Goal: Task Accomplishment & Management: Manage account settings

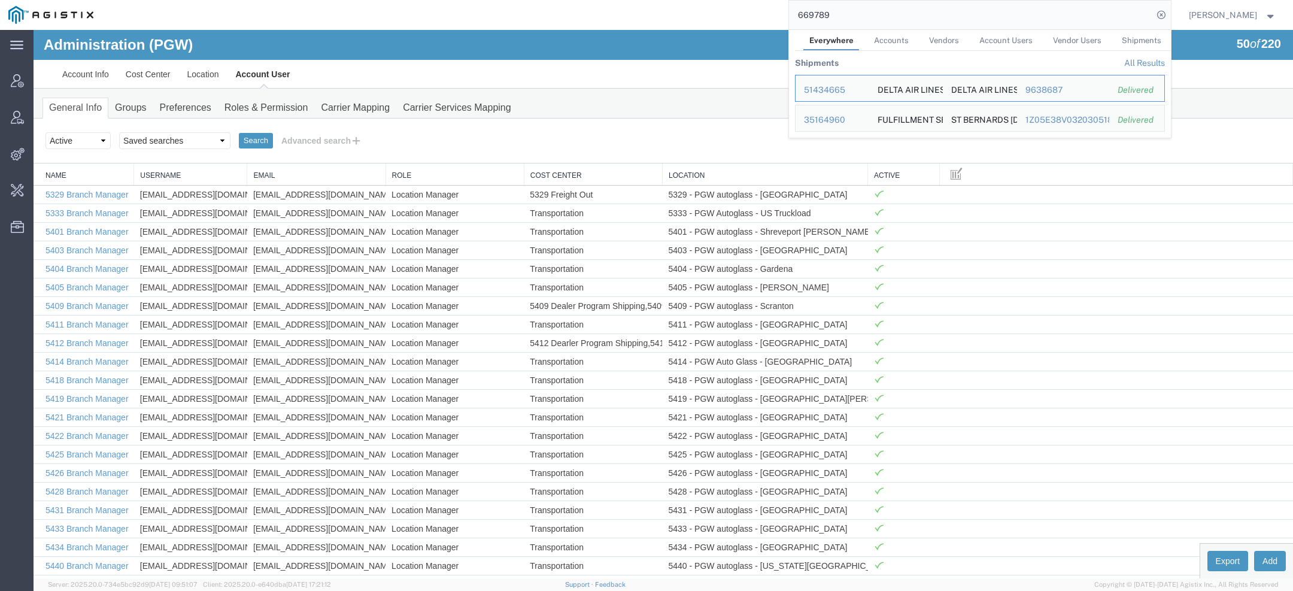
drag, startPoint x: 837, startPoint y: 17, endPoint x: 585, endPoint y: 11, distance: 252.1
click at [636, 11] on div "669789 Everywhere Accounts Vendors Account Users Vendor Users Shipments Shipmen…" at bounding box center [636, 15] width 1069 height 30
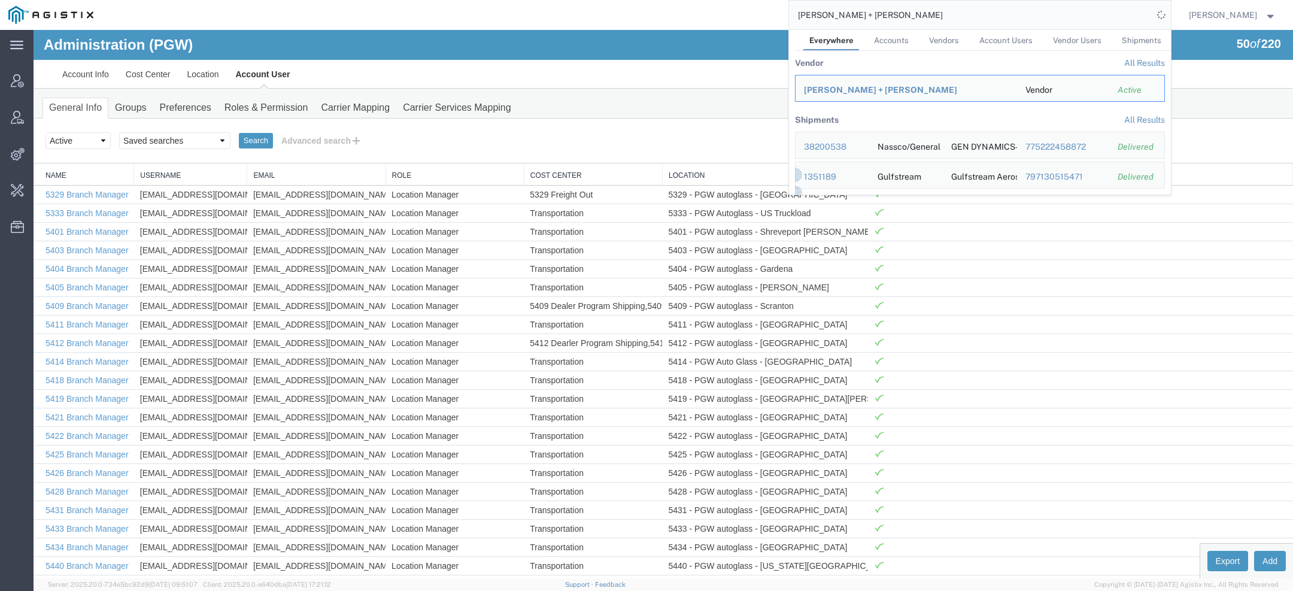
click at [834, 16] on input "Kuehne + Nagel" at bounding box center [971, 15] width 364 height 29
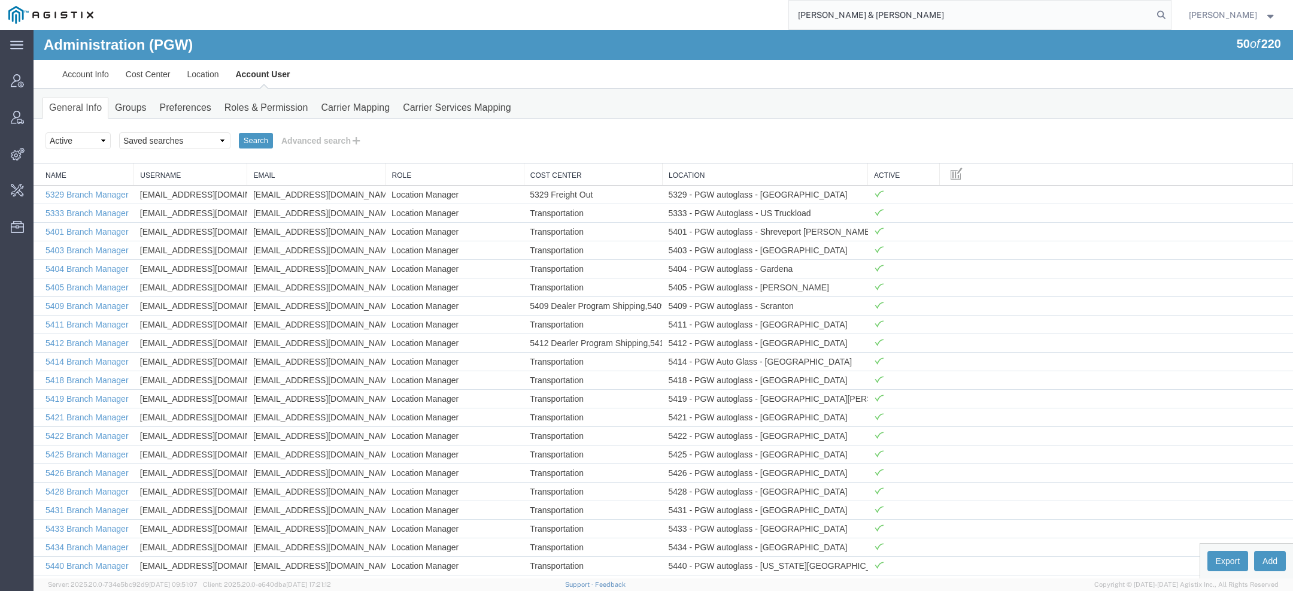
type input "Kuehne & Nagel"
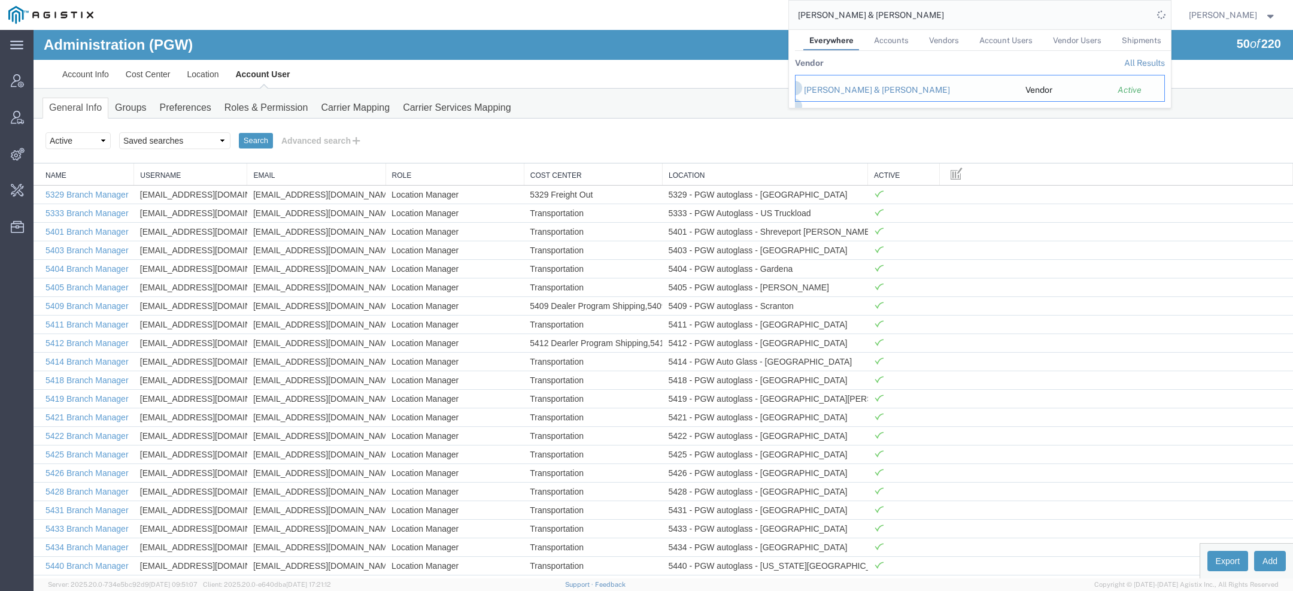
click at [848, 86] on div "Kuehne & Nagel" at bounding box center [906, 90] width 205 height 13
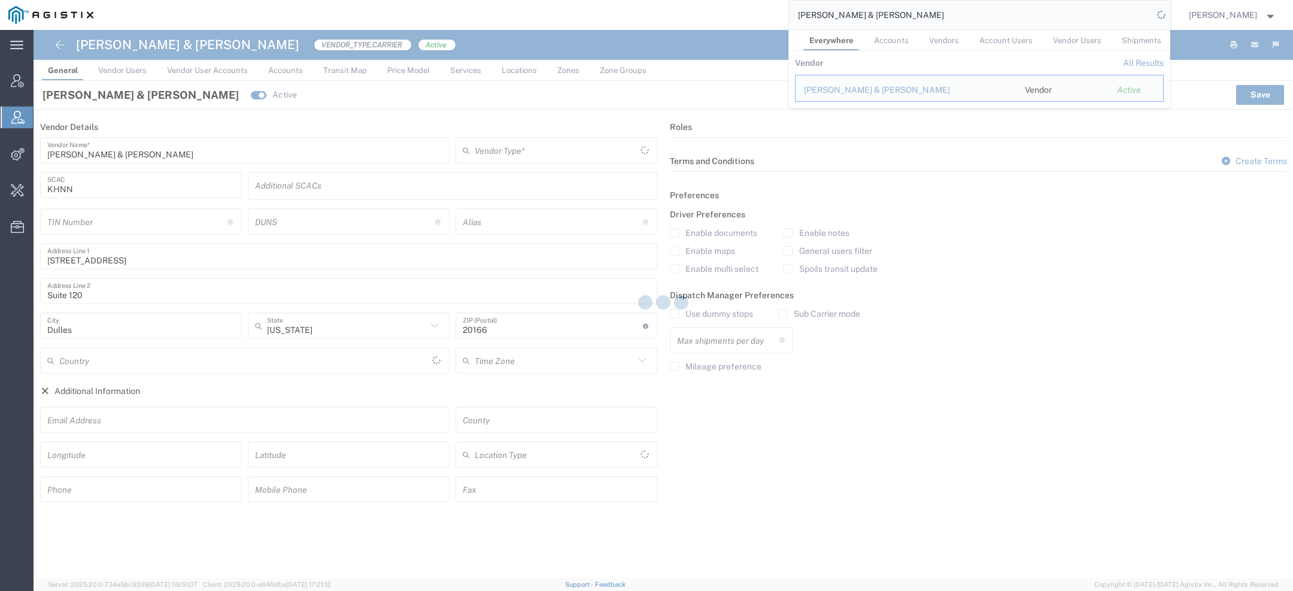
type input "Carrier"
type input "United States"
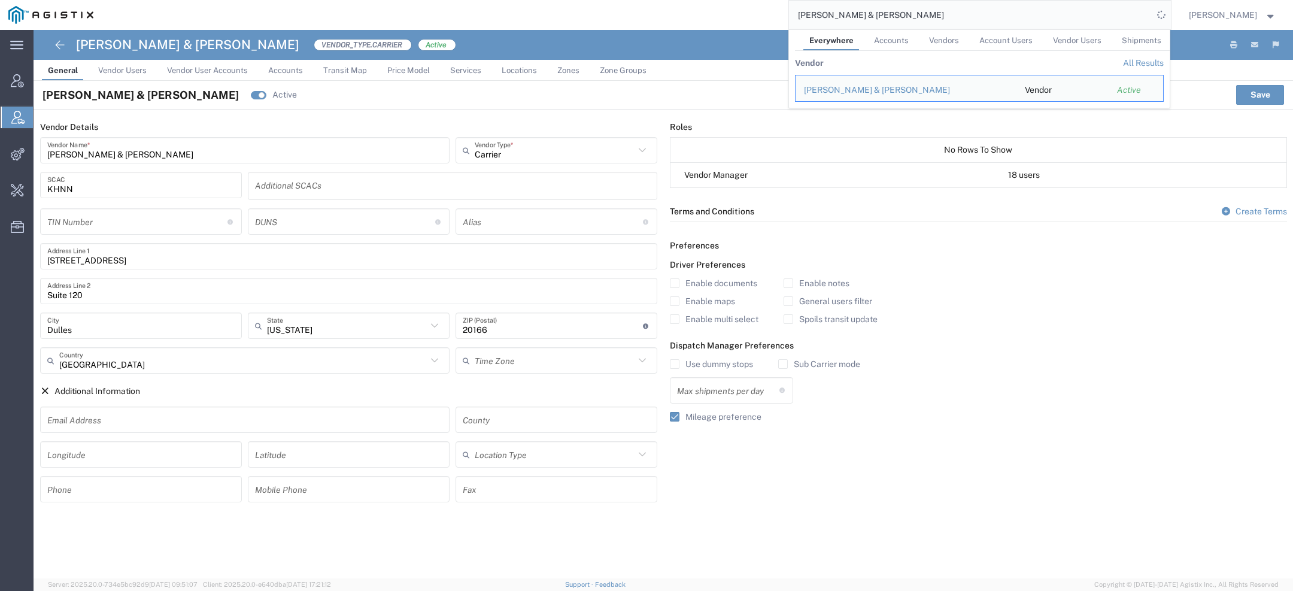
click at [62, 186] on input "KHNN" at bounding box center [140, 185] width 187 height 21
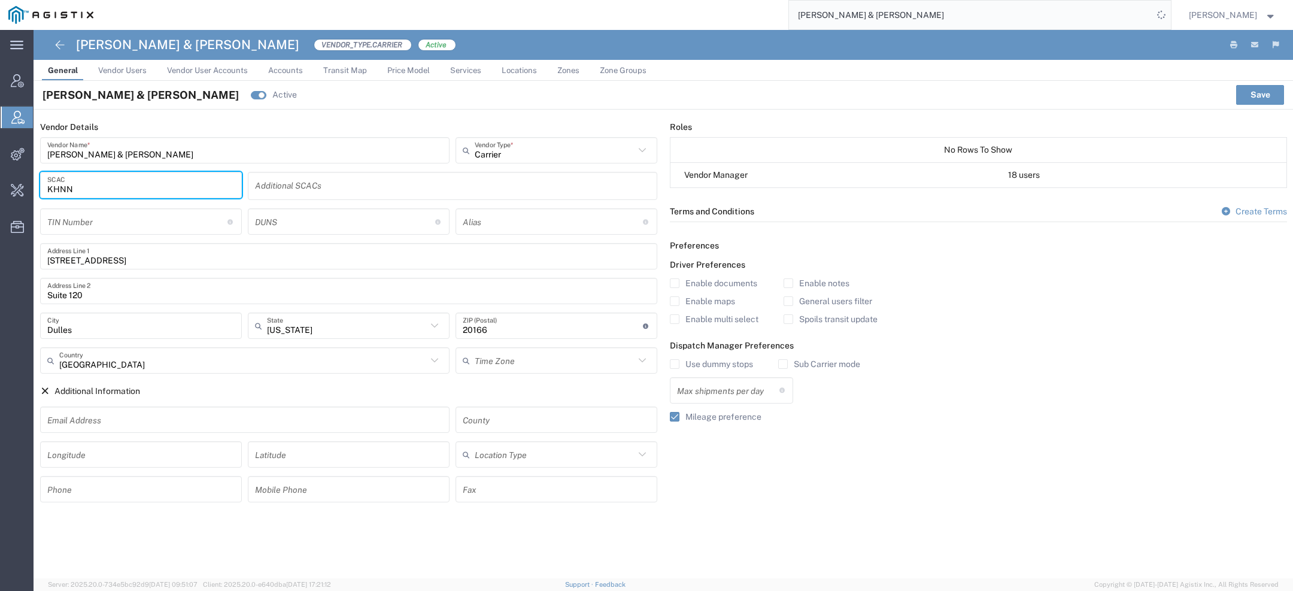
click at [62, 186] on input "KHNN" at bounding box center [140, 185] width 187 height 21
click at [287, 68] on span "Accounts" at bounding box center [285, 70] width 35 height 9
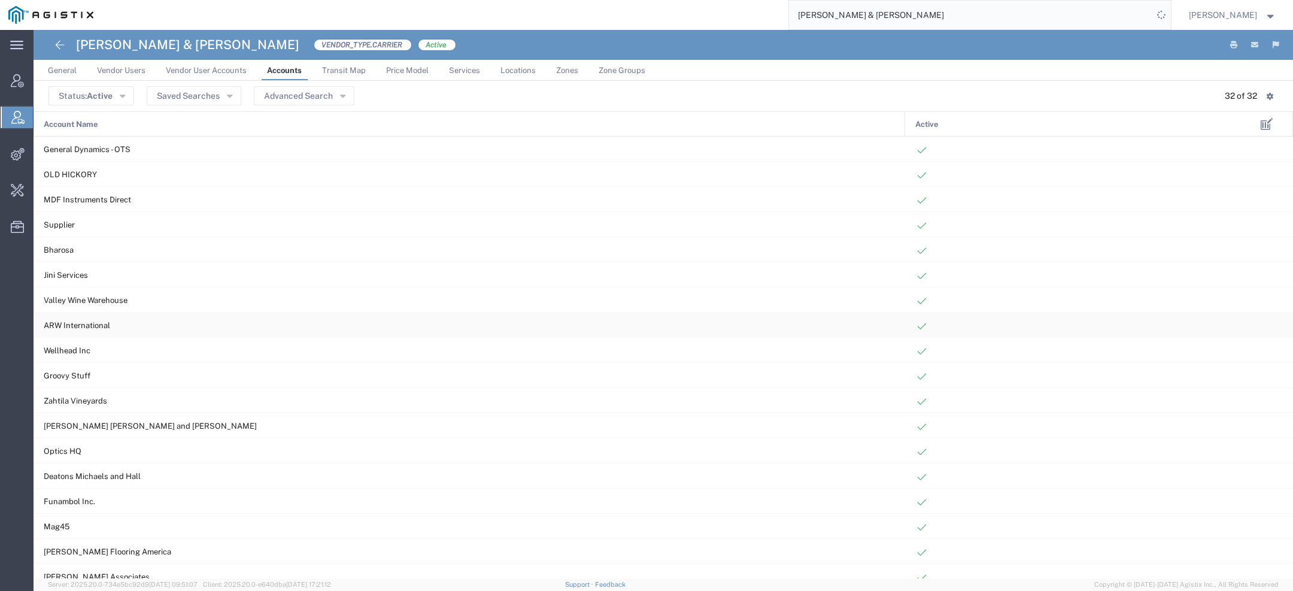
scroll to position [363, 0]
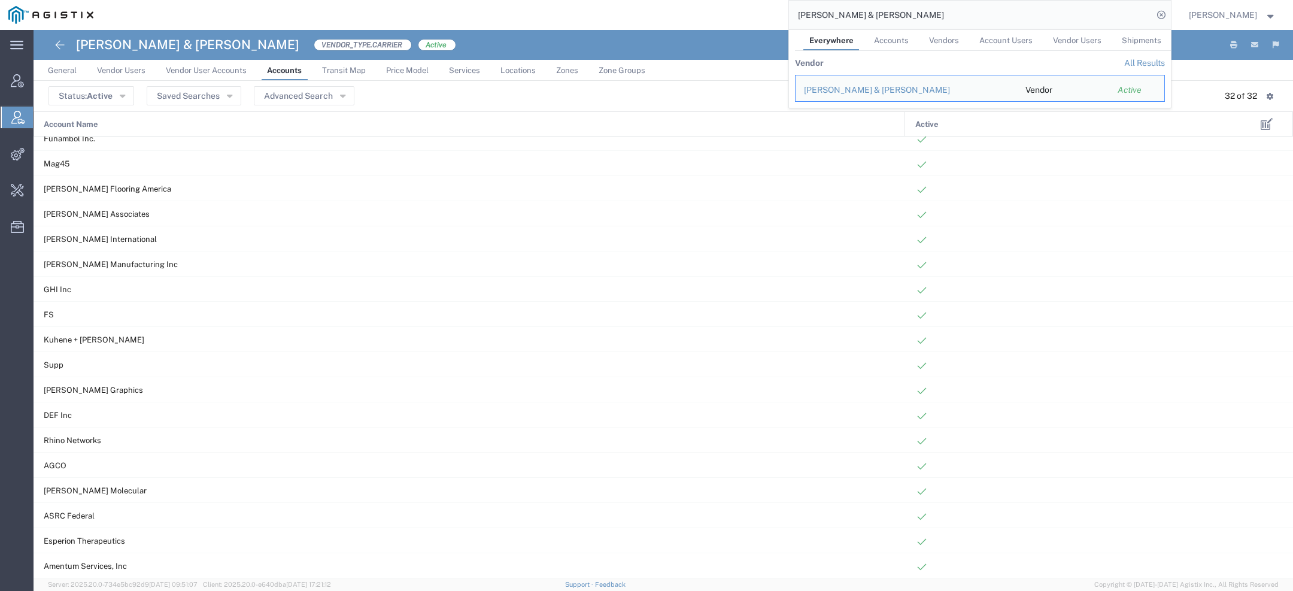
drag, startPoint x: 878, startPoint y: 24, endPoint x: 709, endPoint y: -1, distance: 170.7
click at [709, 0] on html "main_menu Created with Sketch. Collapse Menu Account Manager Vendor Manager Int…" at bounding box center [646, 295] width 1293 height 591
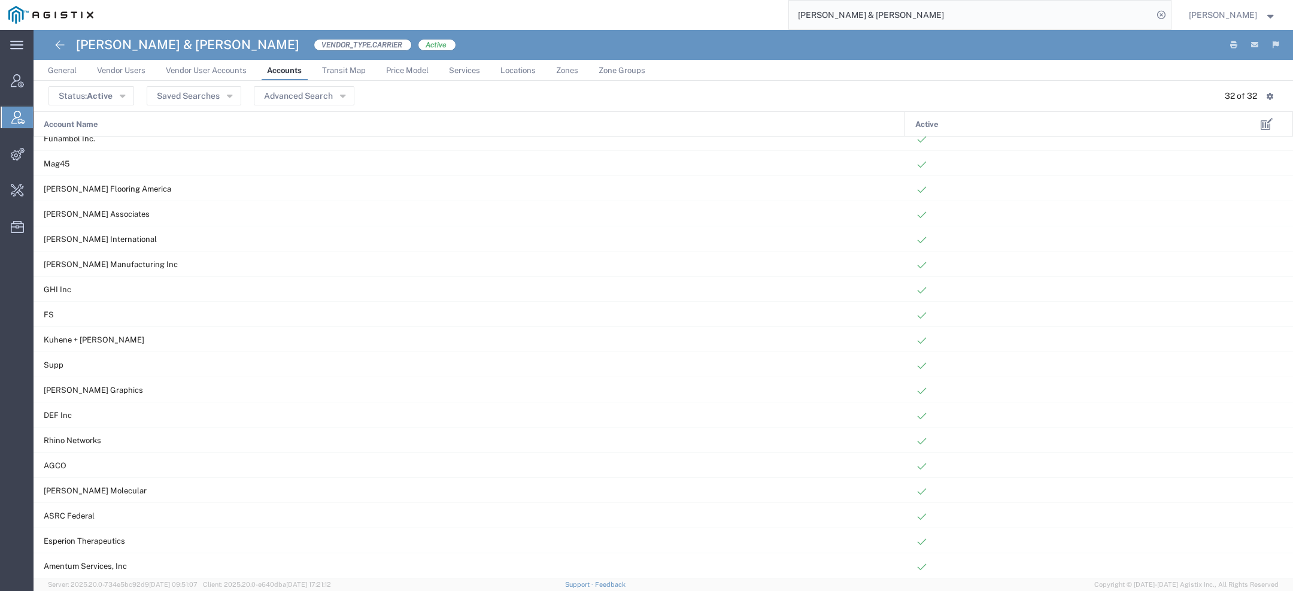
paste input "Estes Express Lines"
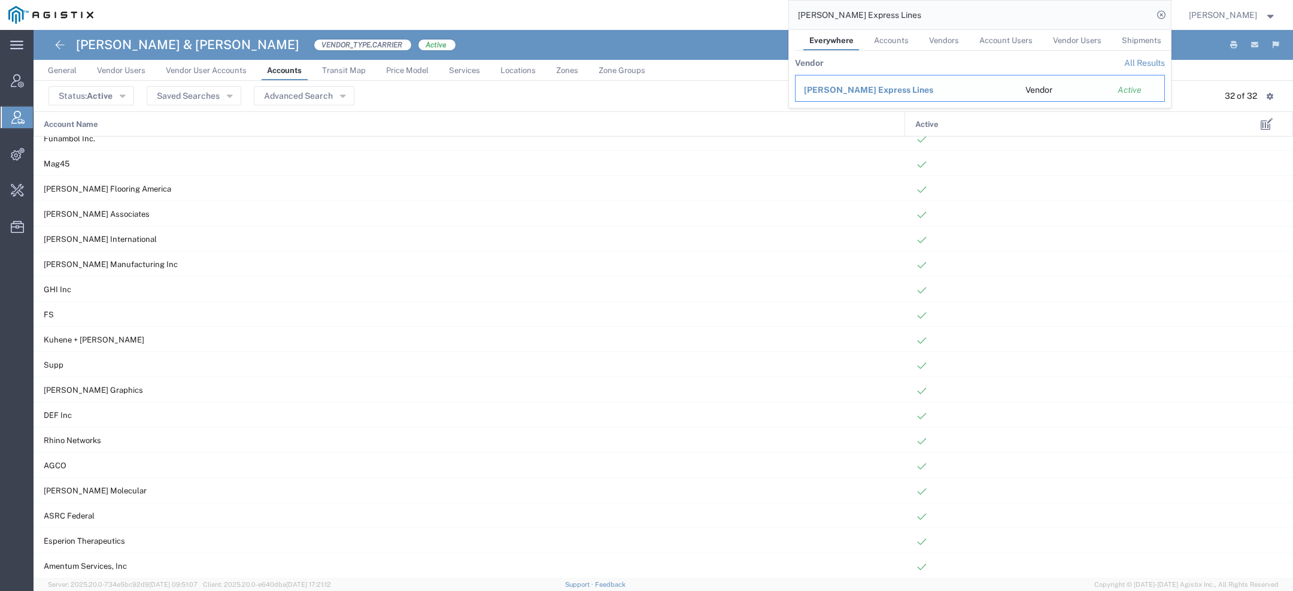
click at [882, 85] on span "Estes Express Lines" at bounding box center [868, 90] width 129 height 10
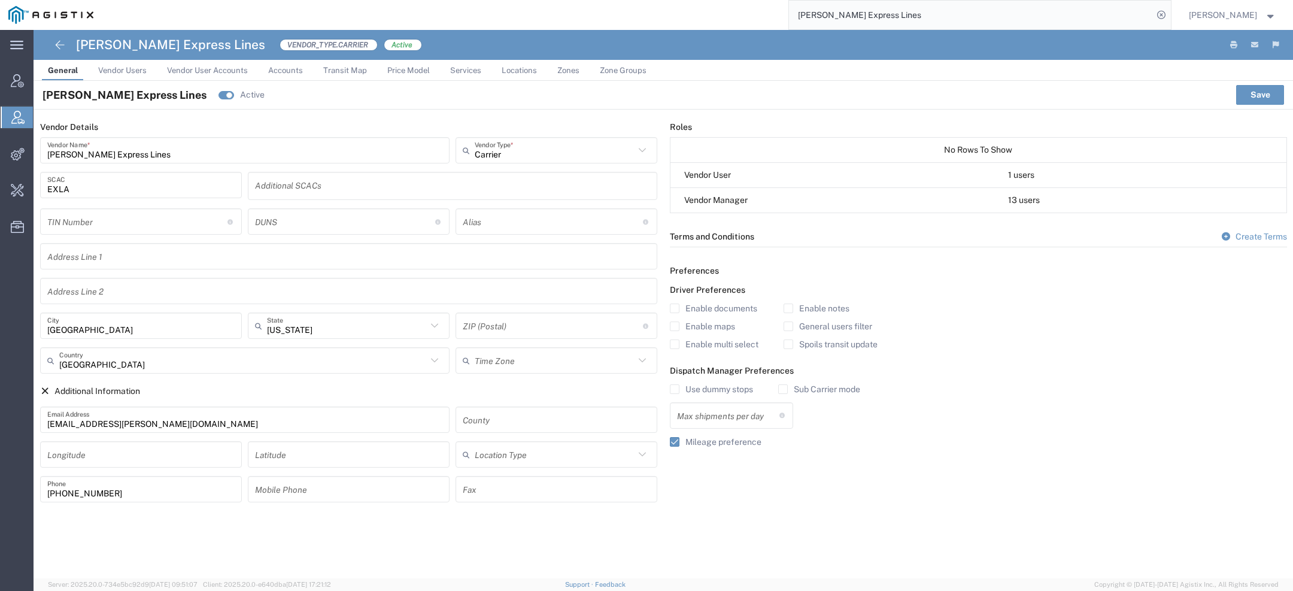
click at [59, 190] on input "EXLA" at bounding box center [140, 185] width 187 height 21
click at [265, 71] on link "Accounts" at bounding box center [285, 70] width 47 height 21
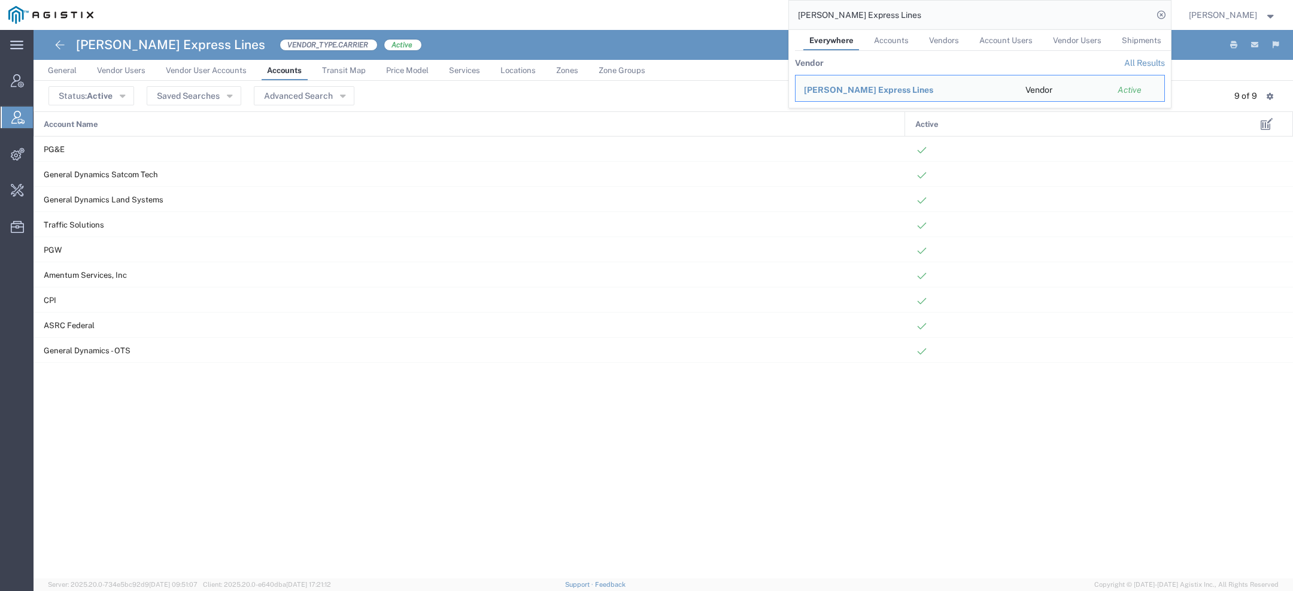
drag, startPoint x: 881, startPoint y: 16, endPoint x: 673, endPoint y: -5, distance: 208.2
click at [673, 0] on html "main_menu Created with Sketch. Collapse Menu Account Manager Vendor Manager Int…" at bounding box center [646, 295] width 1293 height 591
paste input "Cargo Link Expres"
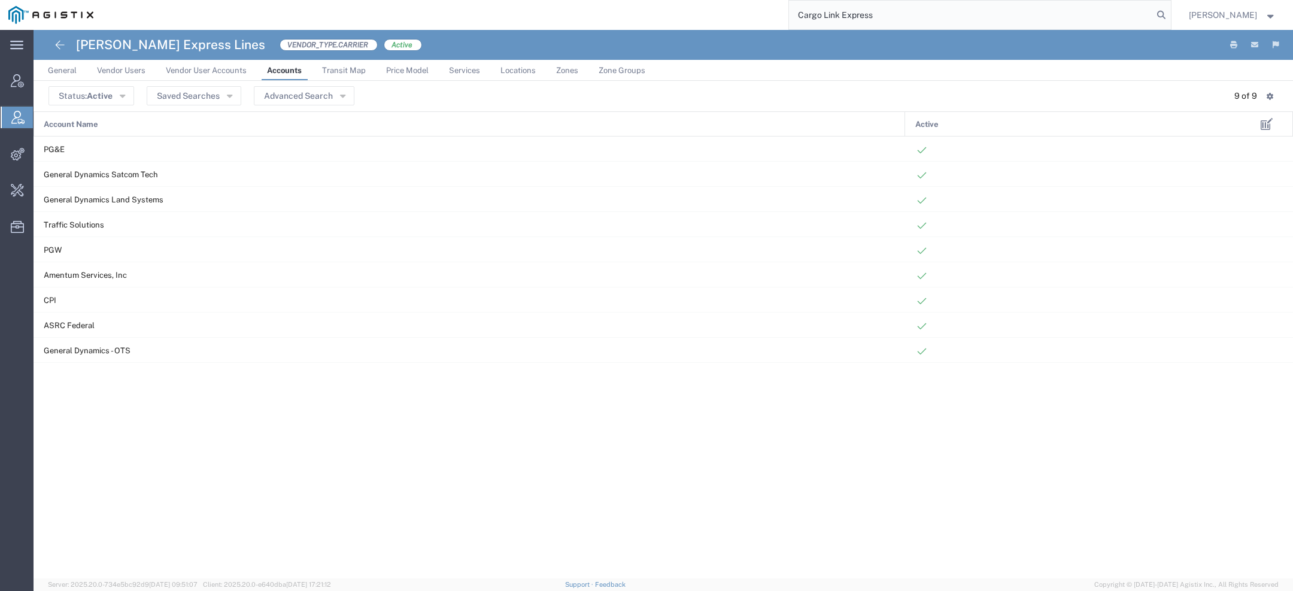
type input "Cargo Link Express"
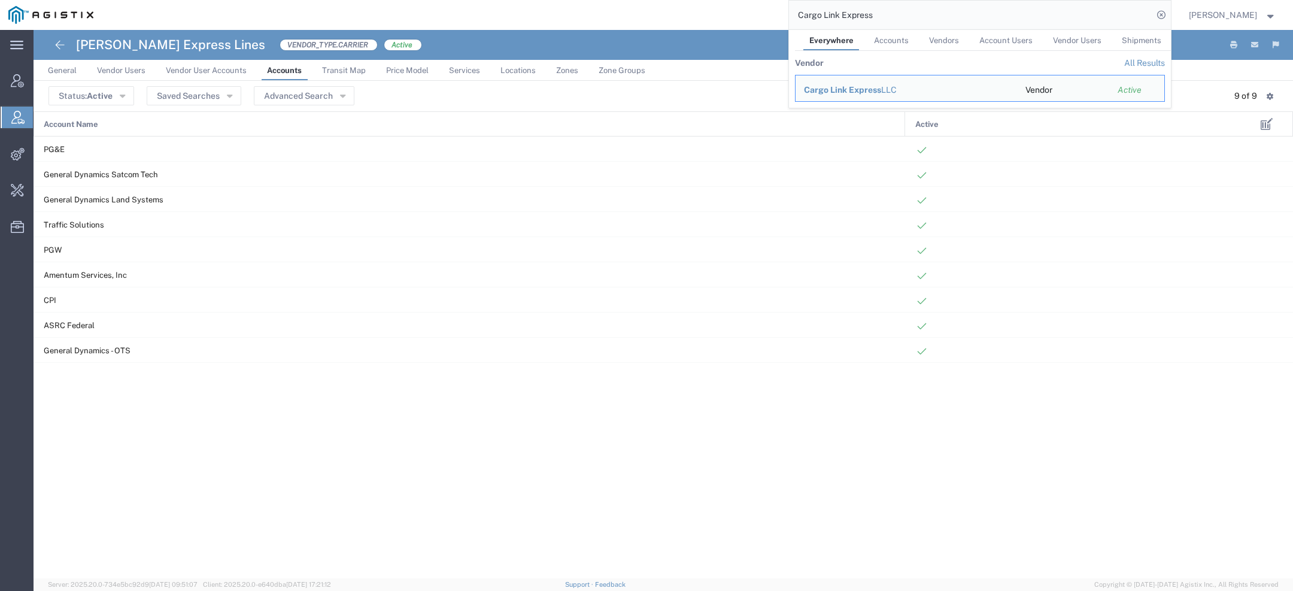
click at [830, 86] on span "Cargo Link Express" at bounding box center [842, 90] width 77 height 10
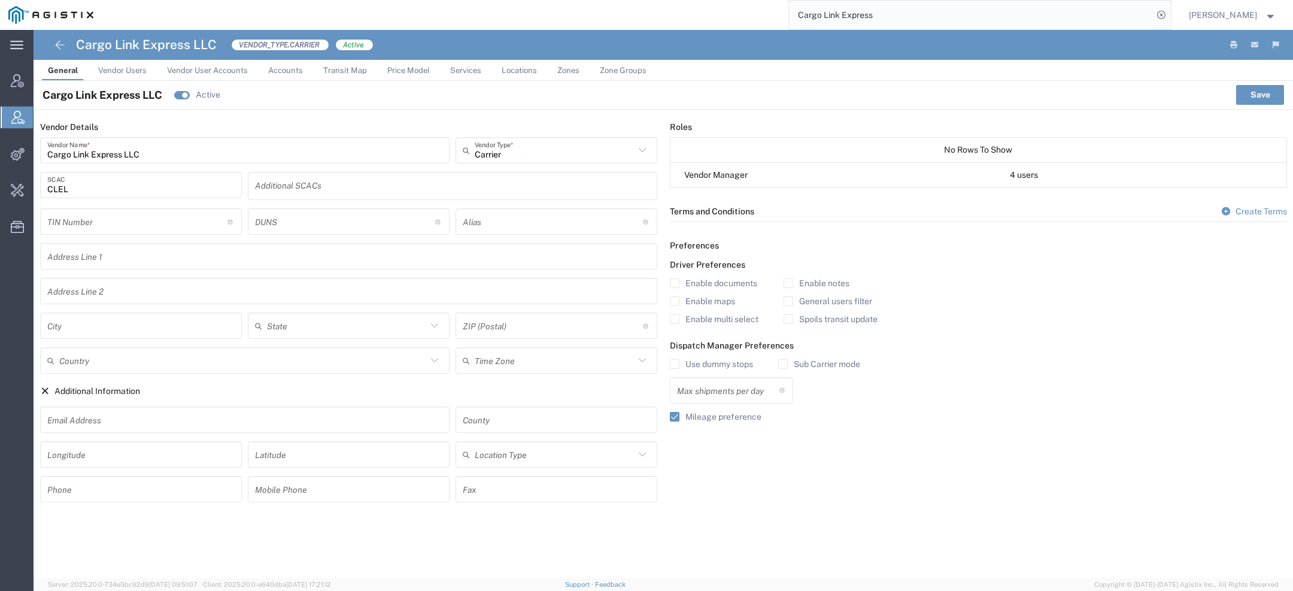
click at [278, 73] on span "Accounts" at bounding box center [285, 70] width 35 height 9
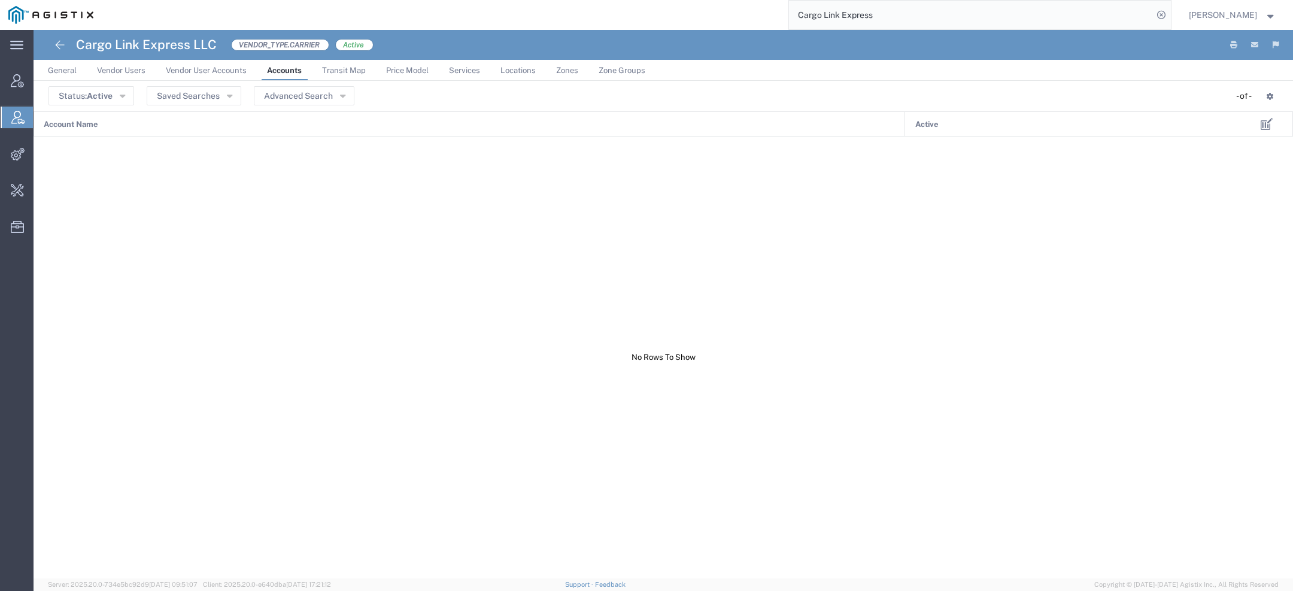
click at [64, 73] on span "General" at bounding box center [62, 70] width 29 height 9
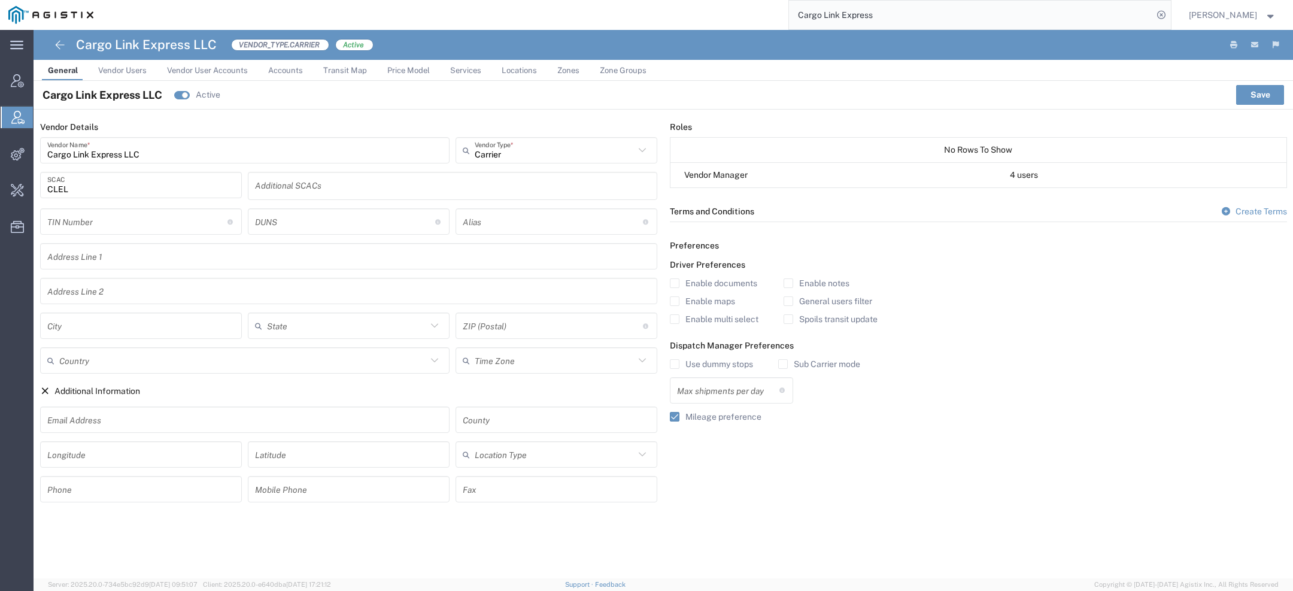
click at [20, 120] on icon at bounding box center [17, 117] width 13 height 13
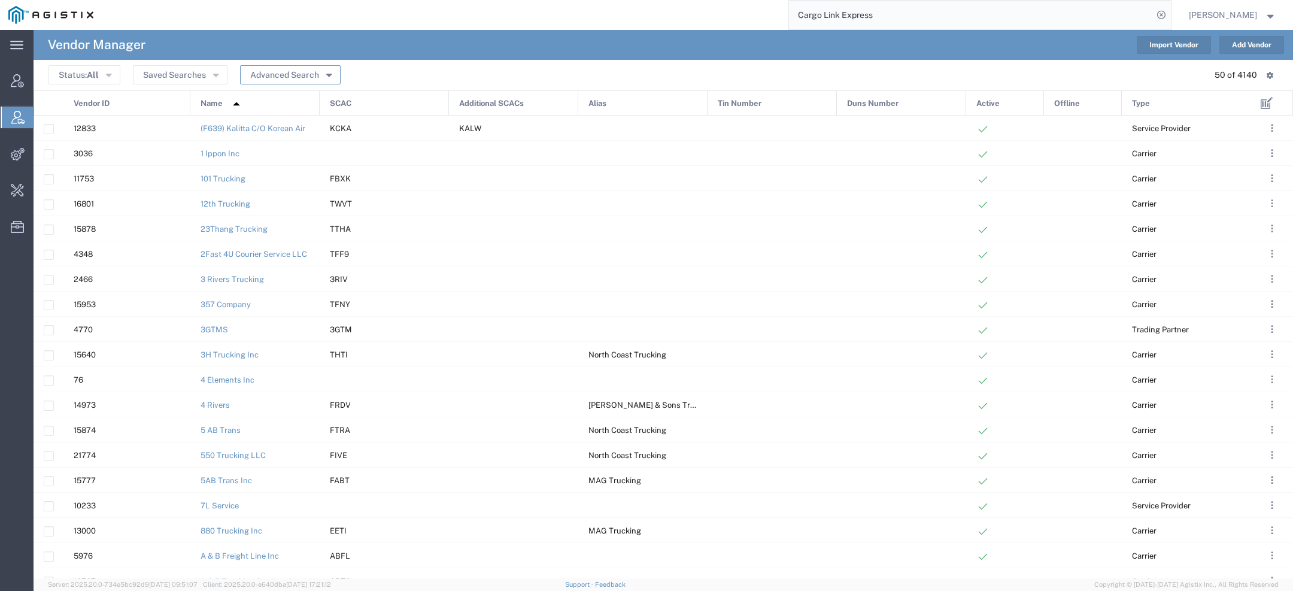
click at [294, 81] on button "Advanced Search" at bounding box center [290, 74] width 101 height 19
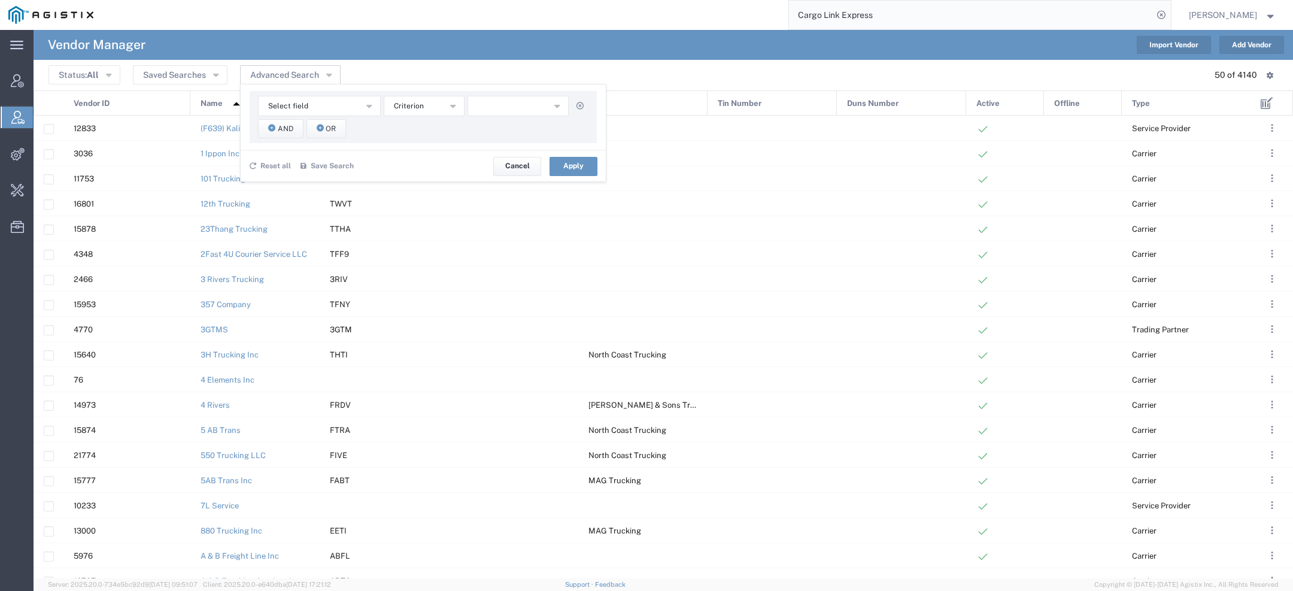
click at [296, 117] on div "Select field Active Alias Duns Number Name Offline SCAC Tin Number Type Vendor …" at bounding box center [423, 117] width 347 height 52
click at [291, 106] on span "Select field" at bounding box center [288, 106] width 40 height 11
click at [286, 206] on span "SCAC" at bounding box center [317, 213] width 120 height 16
click at [404, 99] on button "starts with" at bounding box center [424, 106] width 81 height 20
click at [405, 117] on div "SCAC Active Alias Duns Number Name Offline SCAC Tin Number Type Vendor ID start…" at bounding box center [423, 117] width 347 height 52
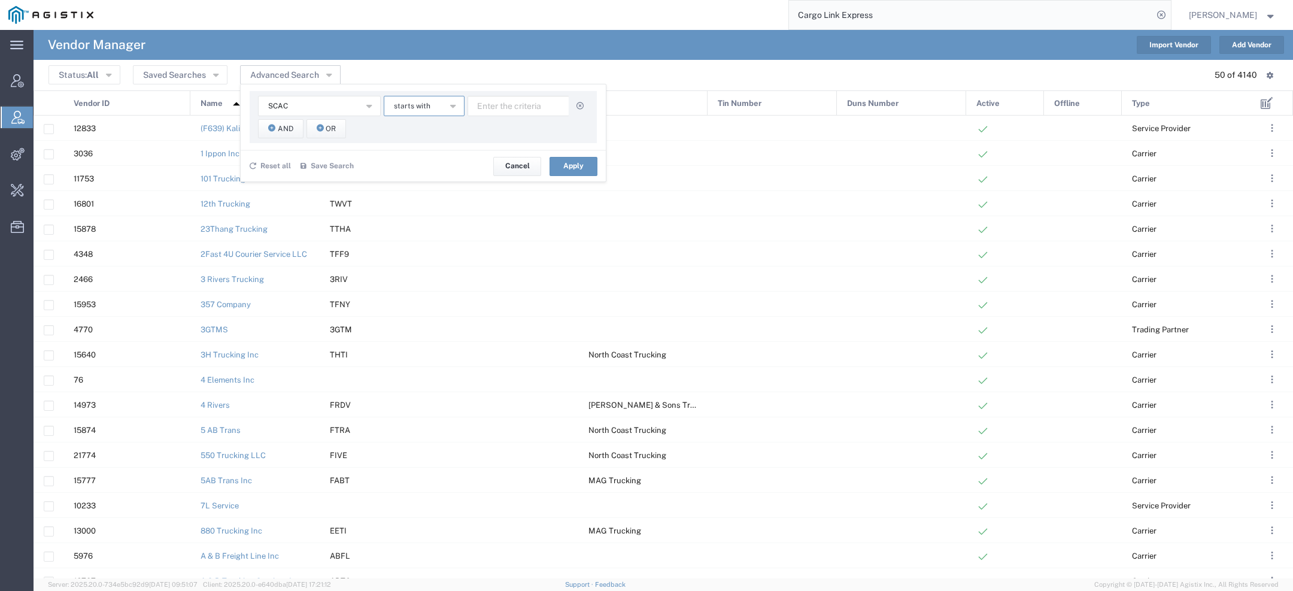
click at [403, 114] on button "starts with" at bounding box center [424, 106] width 81 height 20
click at [403, 126] on span "contains" at bounding box center [422, 128] width 78 height 16
click at [485, 111] on input "text" at bounding box center [518, 106] width 102 height 20
paste input "CGDF"
type input "CGDF"
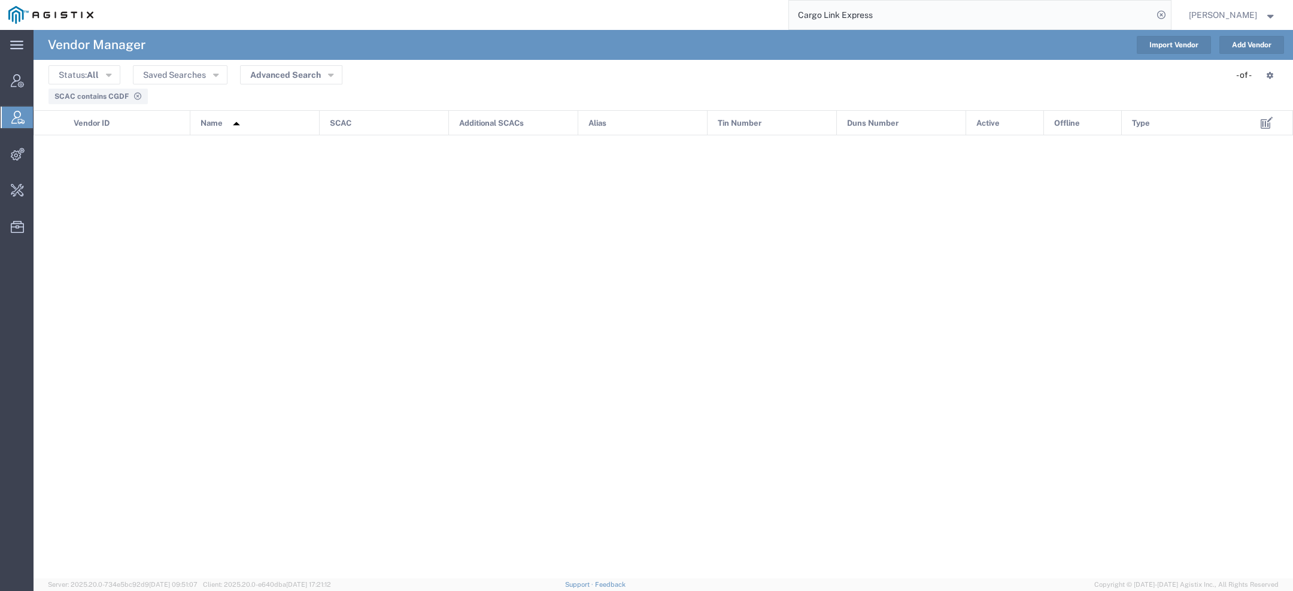
click at [957, 14] on input "Cargo Link Express" at bounding box center [971, 15] width 364 height 29
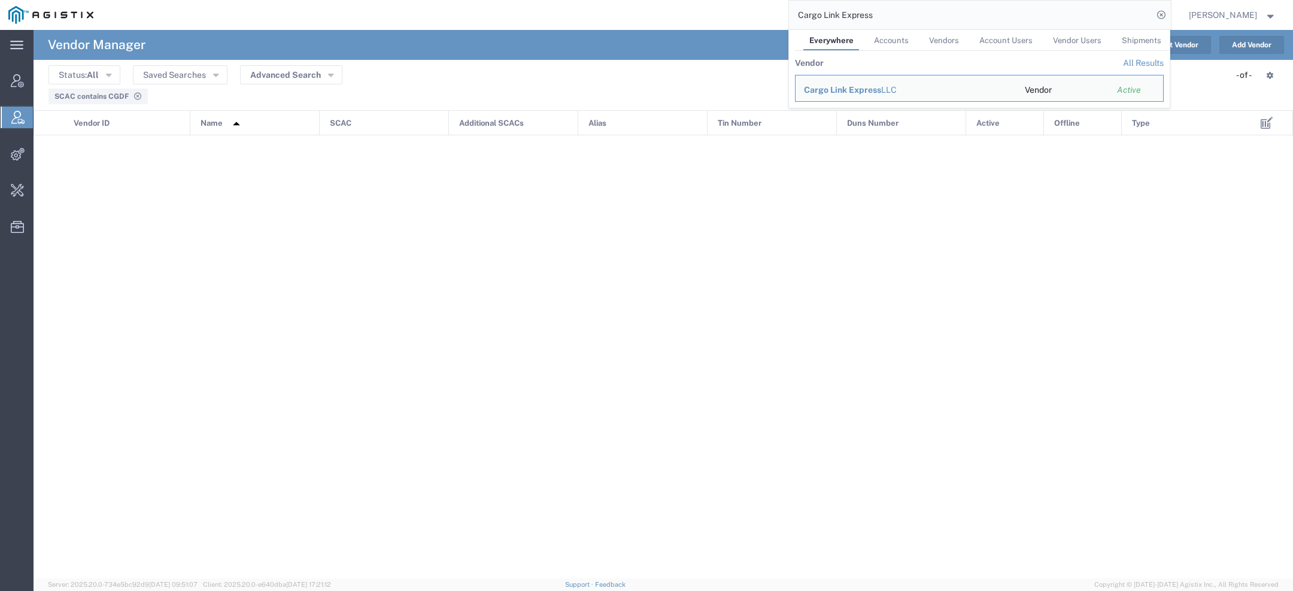
click at [836, 84] on div "Cargo Link Express LLC" at bounding box center [906, 90] width 204 height 13
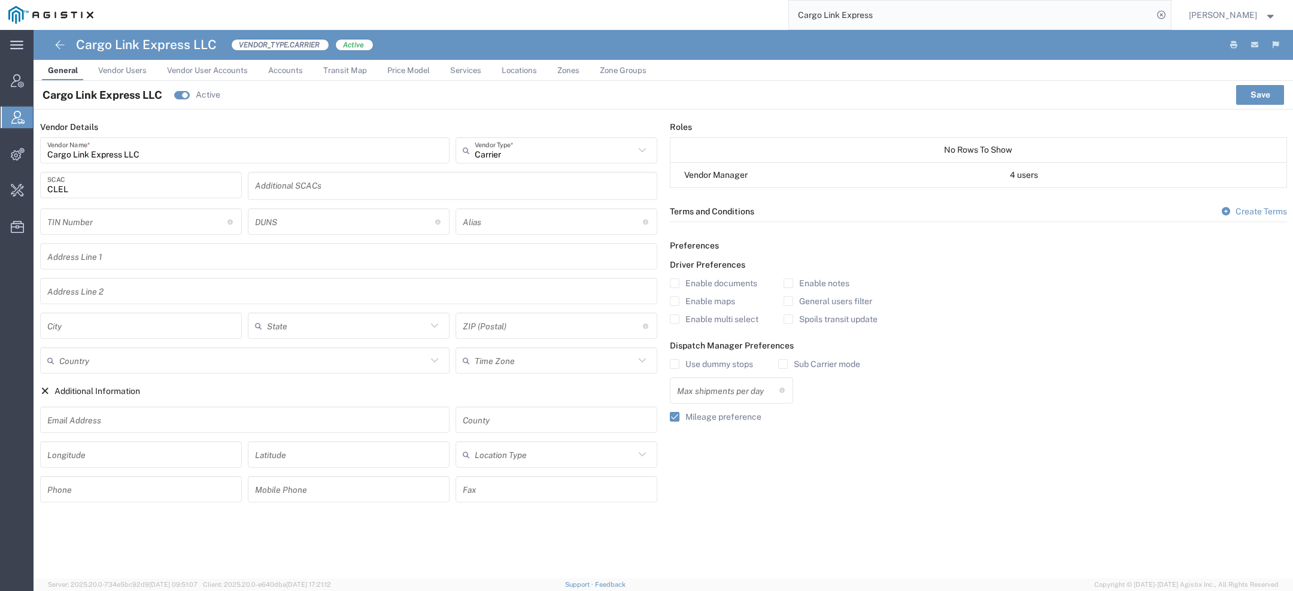
click at [54, 186] on input "CLEL" at bounding box center [140, 185] width 187 height 21
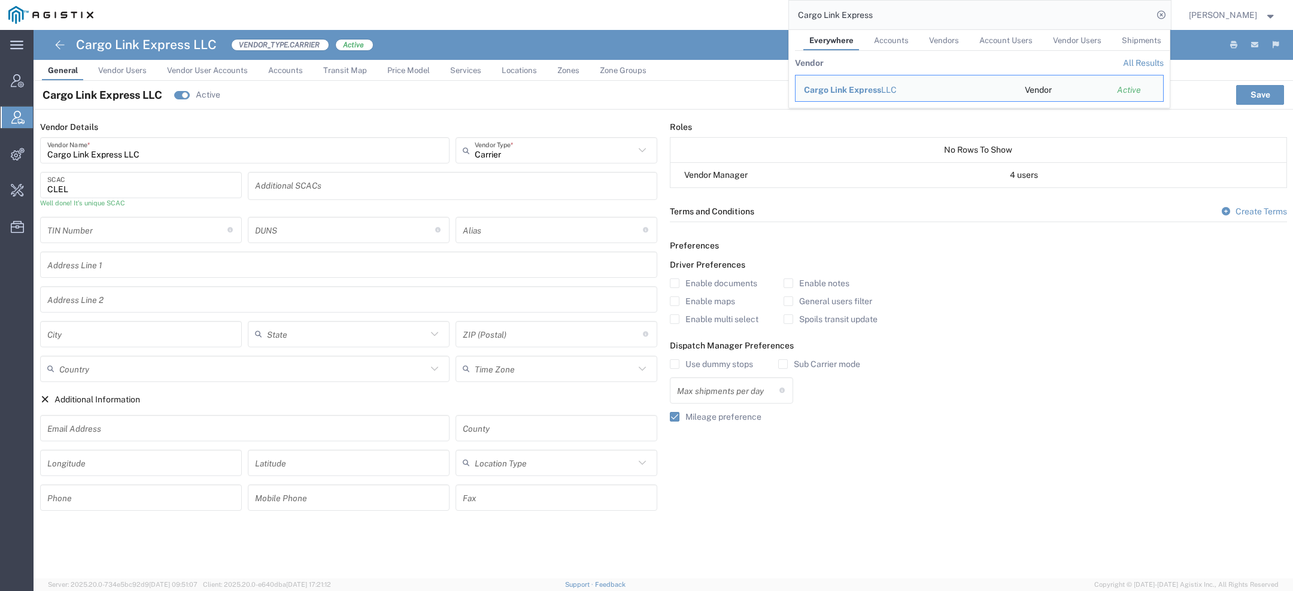
drag, startPoint x: 878, startPoint y: 16, endPoint x: 637, endPoint y: -9, distance: 241.9
click at [637, 0] on html "main_menu Created with Sketch. Collapse Menu Account Manager Vendor Manager Int…" at bounding box center [646, 295] width 1293 height 591
paste input "National Air Cargo"
click at [831, 145] on span "National Air Cargo" at bounding box center [841, 147] width 75 height 10
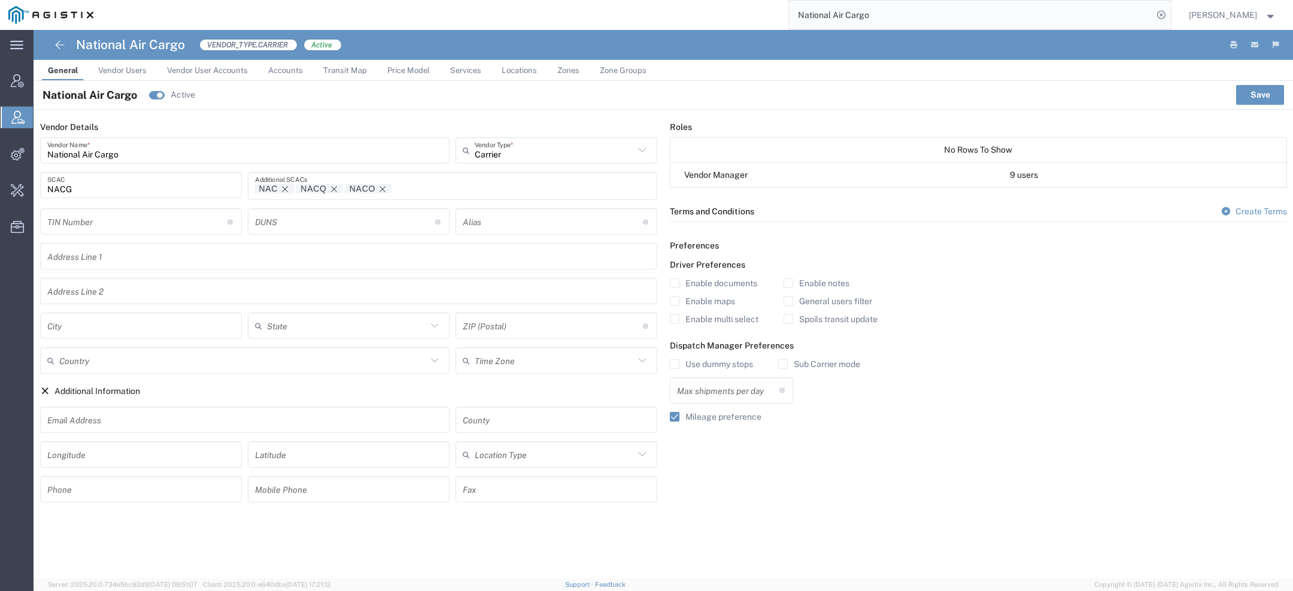
click at [278, 69] on span "Accounts" at bounding box center [285, 70] width 35 height 9
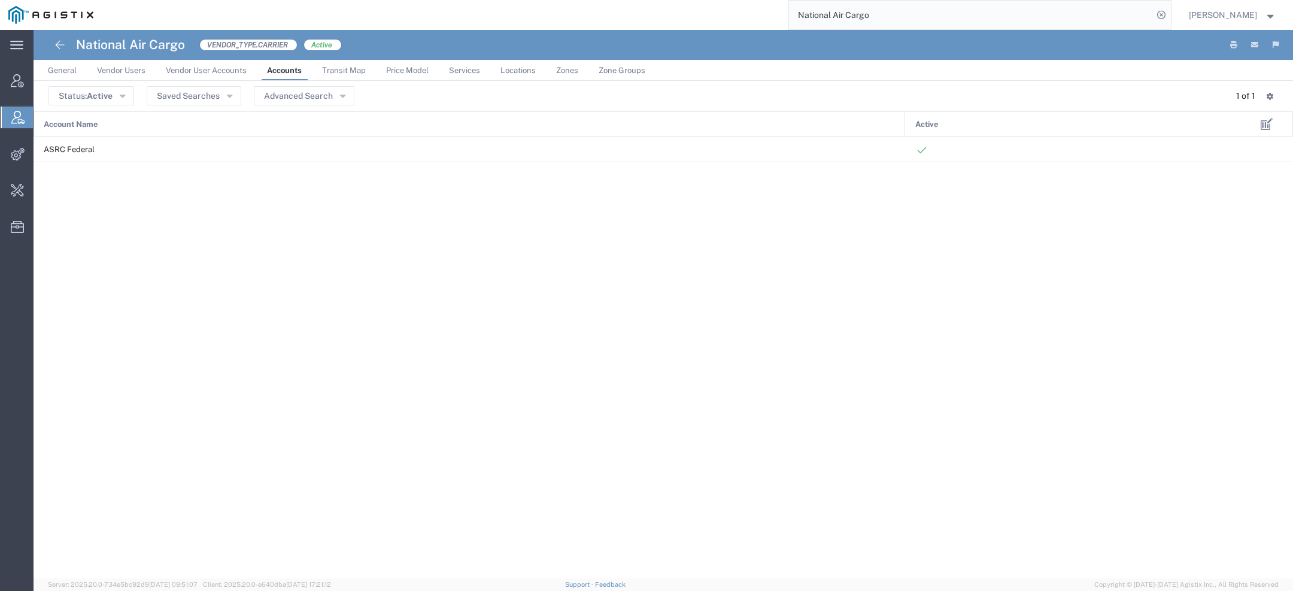
click at [71, 75] on link "General" at bounding box center [62, 70] width 41 height 21
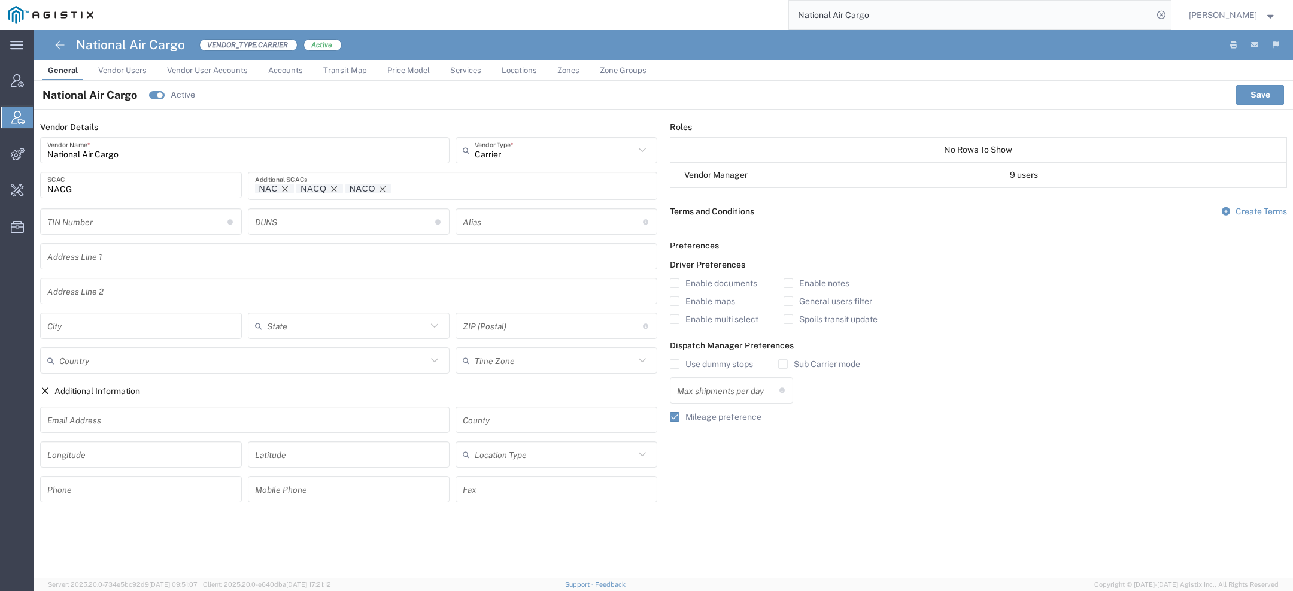
click at [63, 192] on input "NACG" at bounding box center [140, 185] width 187 height 21
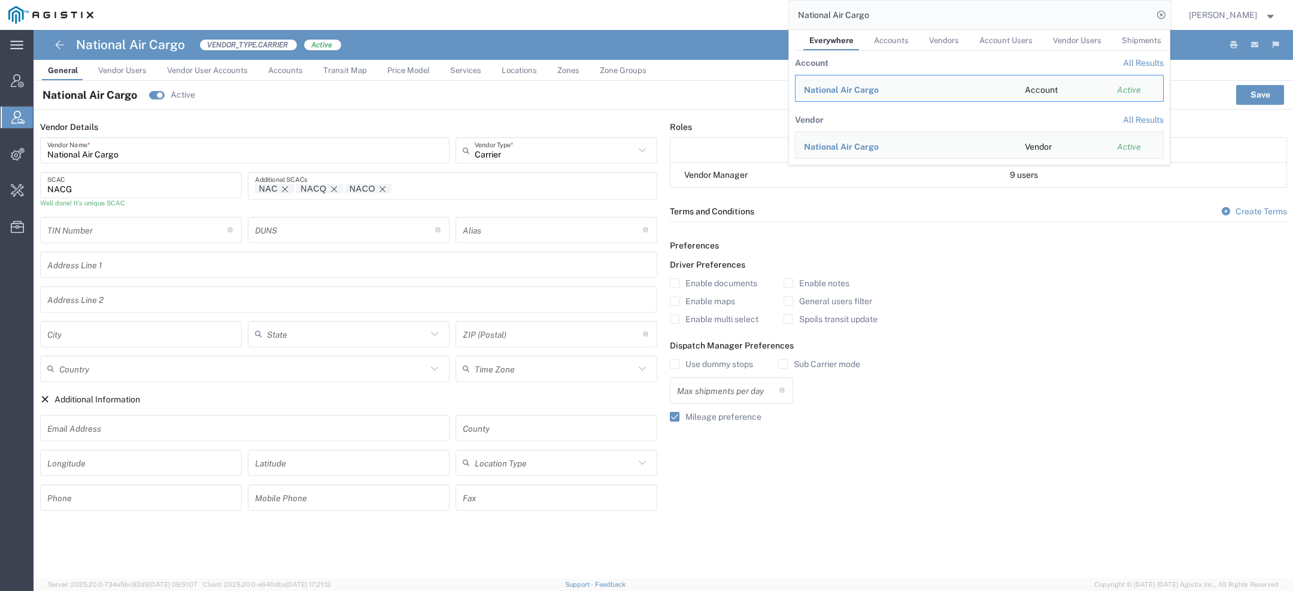
drag, startPoint x: 861, startPoint y: 19, endPoint x: 663, endPoint y: -1, distance: 199.7
click at [663, 0] on div "National Air Cargo Everywhere Accounts Vendors Account Users Vendor Users Shipm…" at bounding box center [636, 15] width 1069 height 30
paste input "Titan Services"
click at [836, 90] on span "Titan Services" at bounding box center [832, 90] width 57 height 10
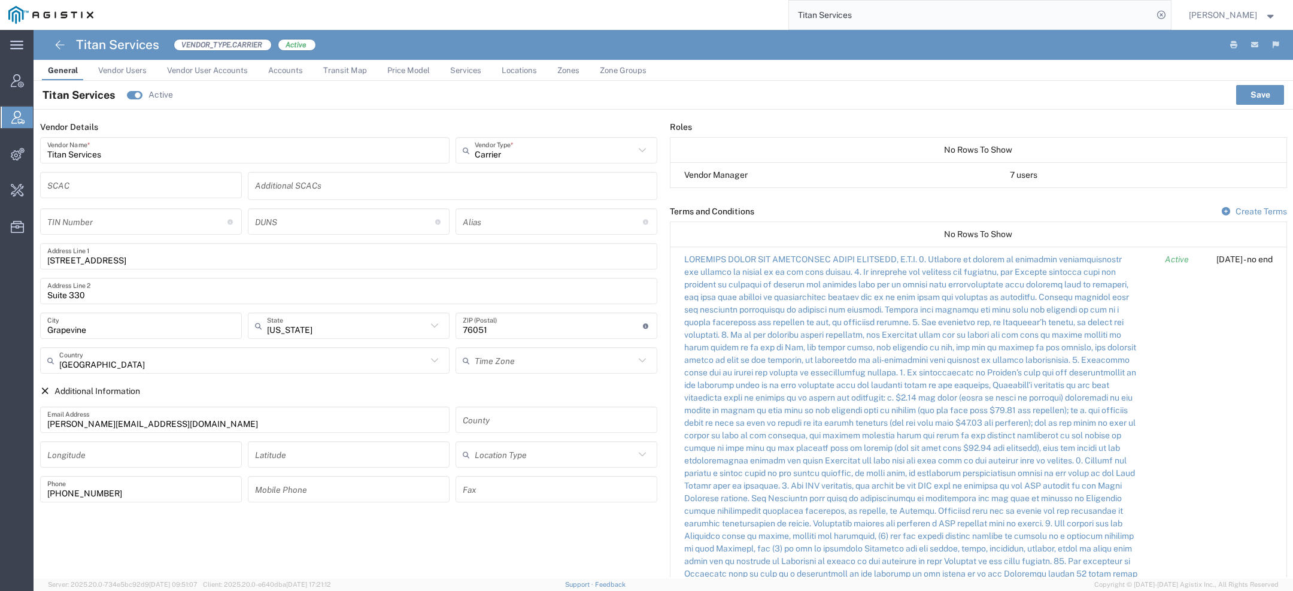
click at [137, 72] on span "Vendor Users" at bounding box center [122, 70] width 48 height 9
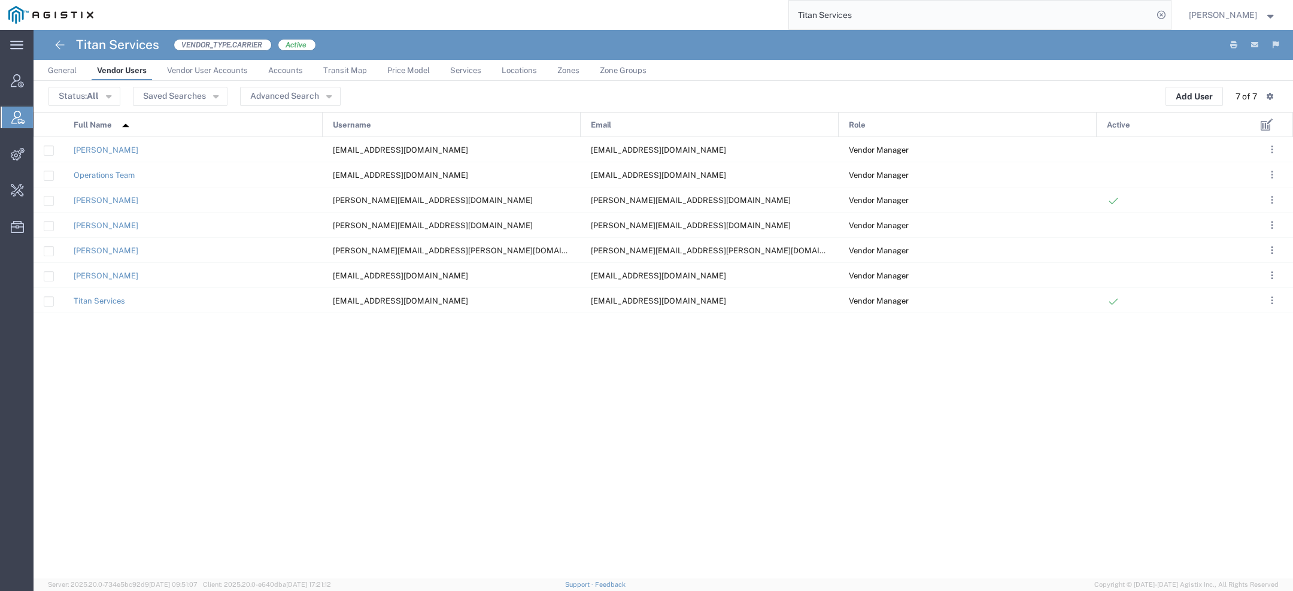
click at [205, 67] on span "Vendor User Accounts" at bounding box center [207, 70] width 81 height 9
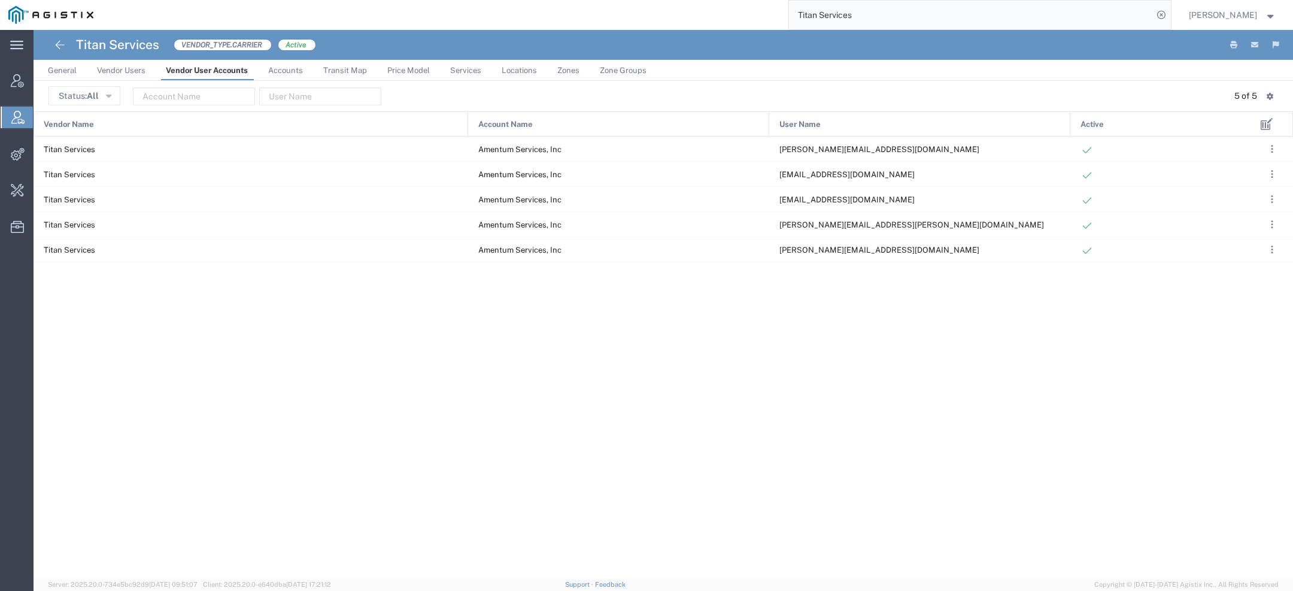
click at [75, 70] on span "General" at bounding box center [62, 70] width 29 height 9
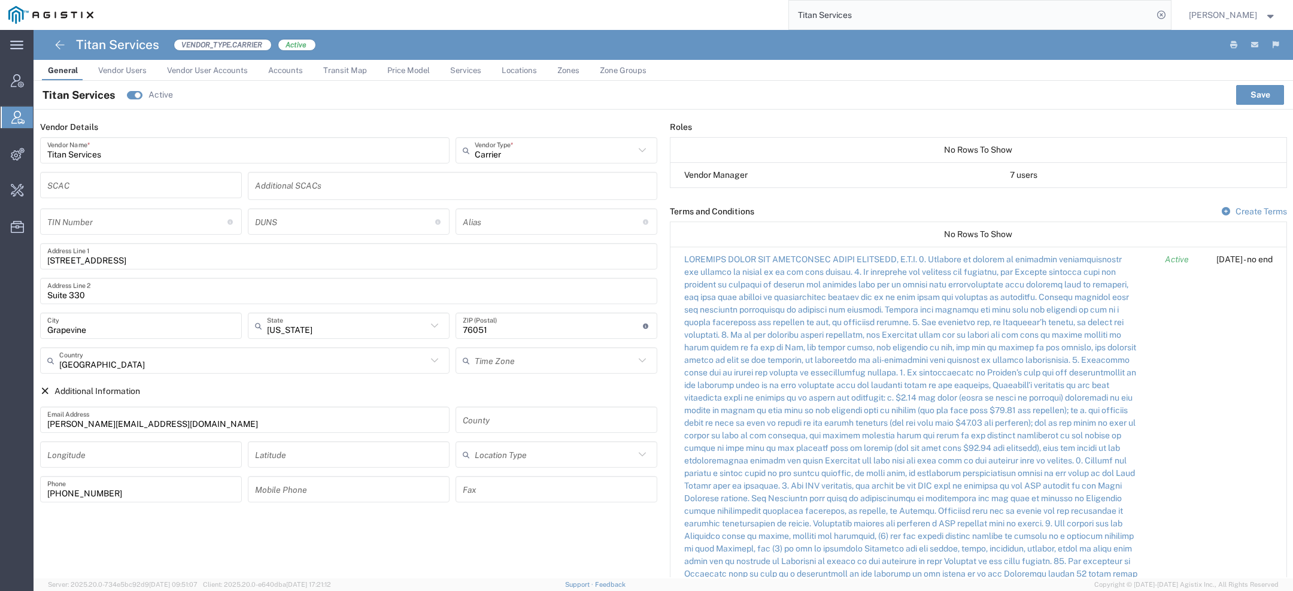
drag, startPoint x: 866, startPoint y: 6, endPoint x: 821, endPoint y: 5, distance: 44.9
click at [832, 5] on input "Titan Services" at bounding box center [971, 15] width 364 height 29
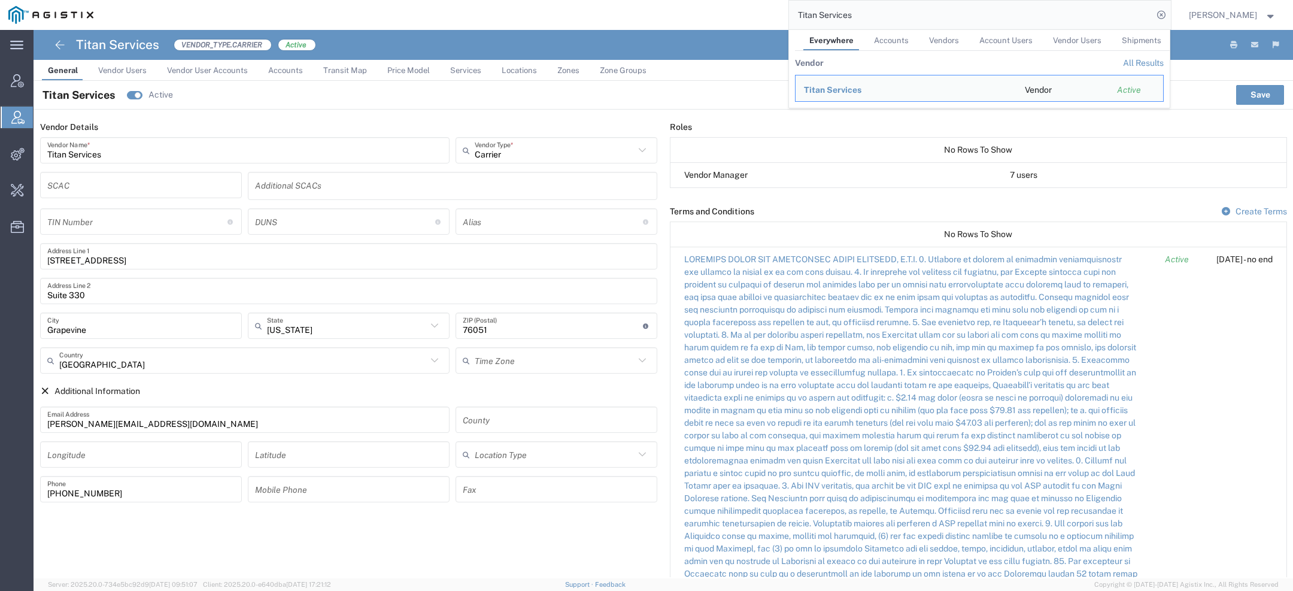
drag, startPoint x: 861, startPoint y: 22, endPoint x: 601, endPoint y: -32, distance: 265.3
click at [601, 0] on html "main_menu Created with Sketch. Collapse Menu Account Manager Vendor Manager Int…" at bounding box center [646, 295] width 1293 height 591
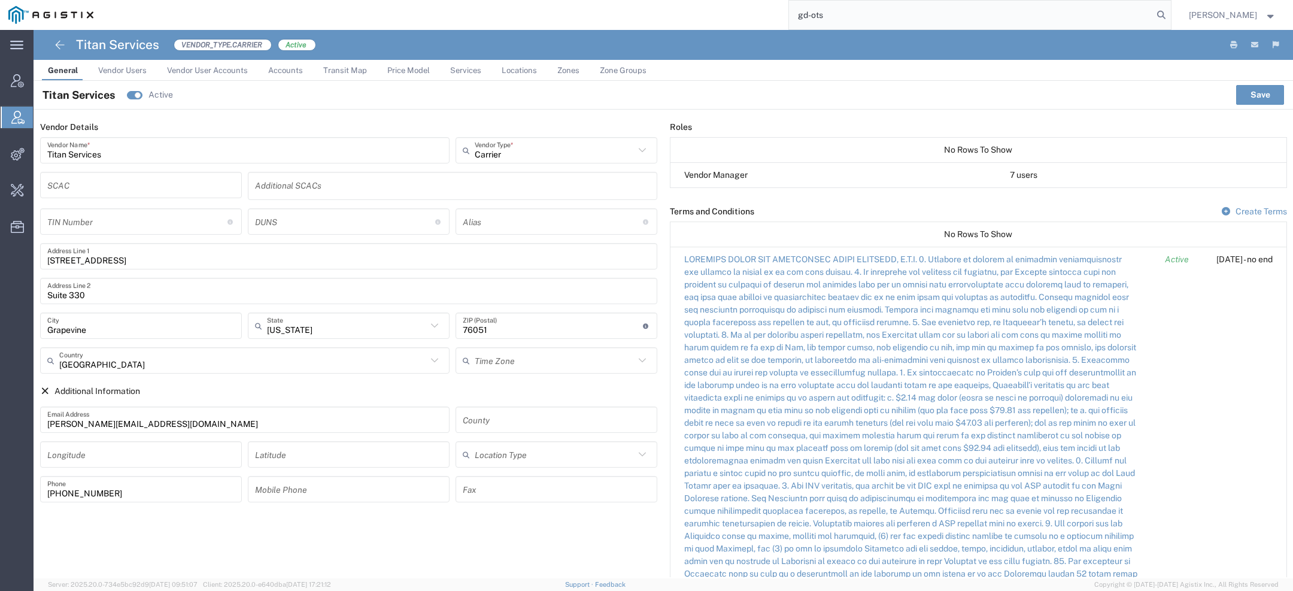
type input "gd-ots"
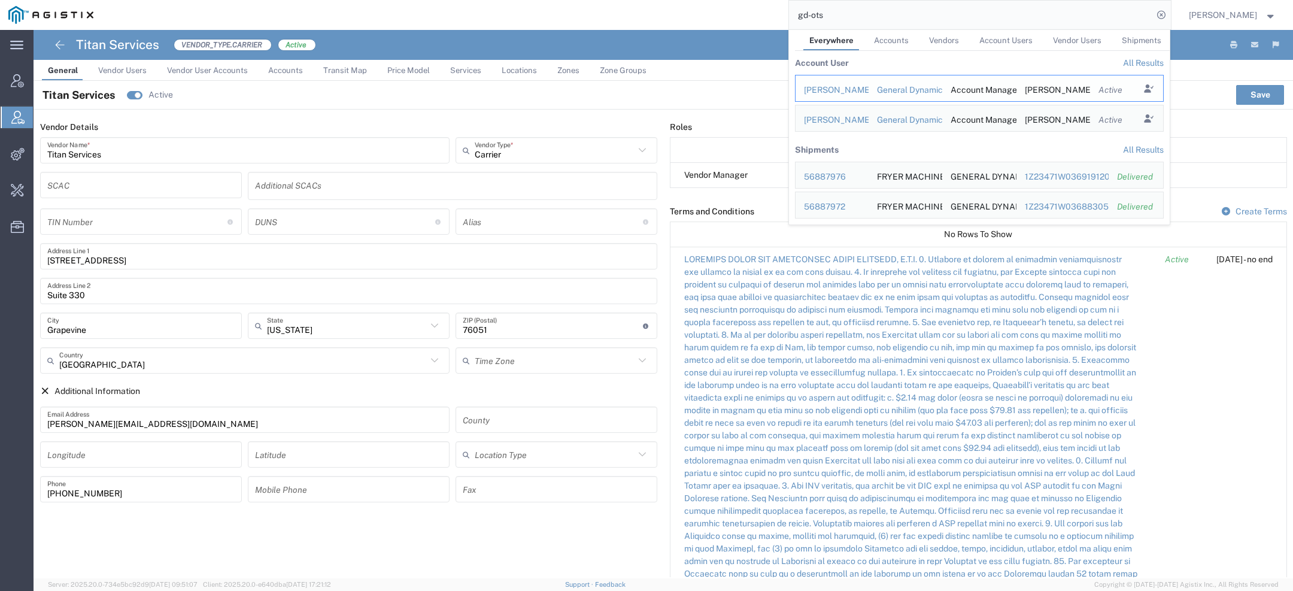
click at [828, 89] on div "Russell Borum" at bounding box center [832, 90] width 56 height 13
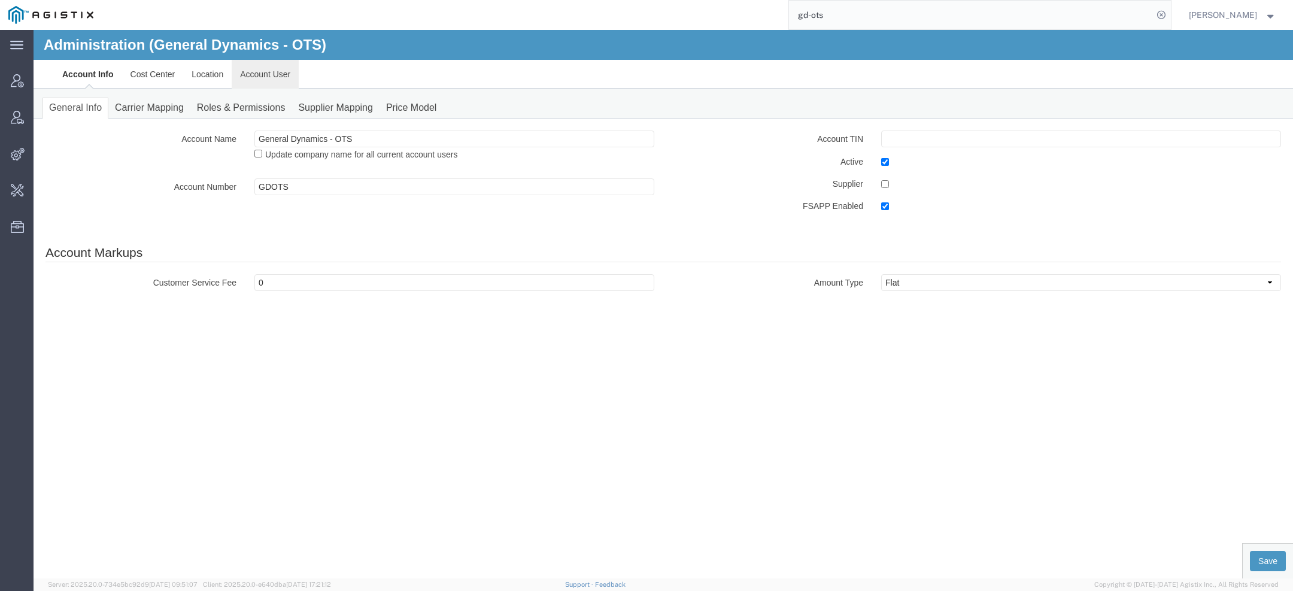
click at [262, 71] on link "Account User" at bounding box center [265, 74] width 67 height 29
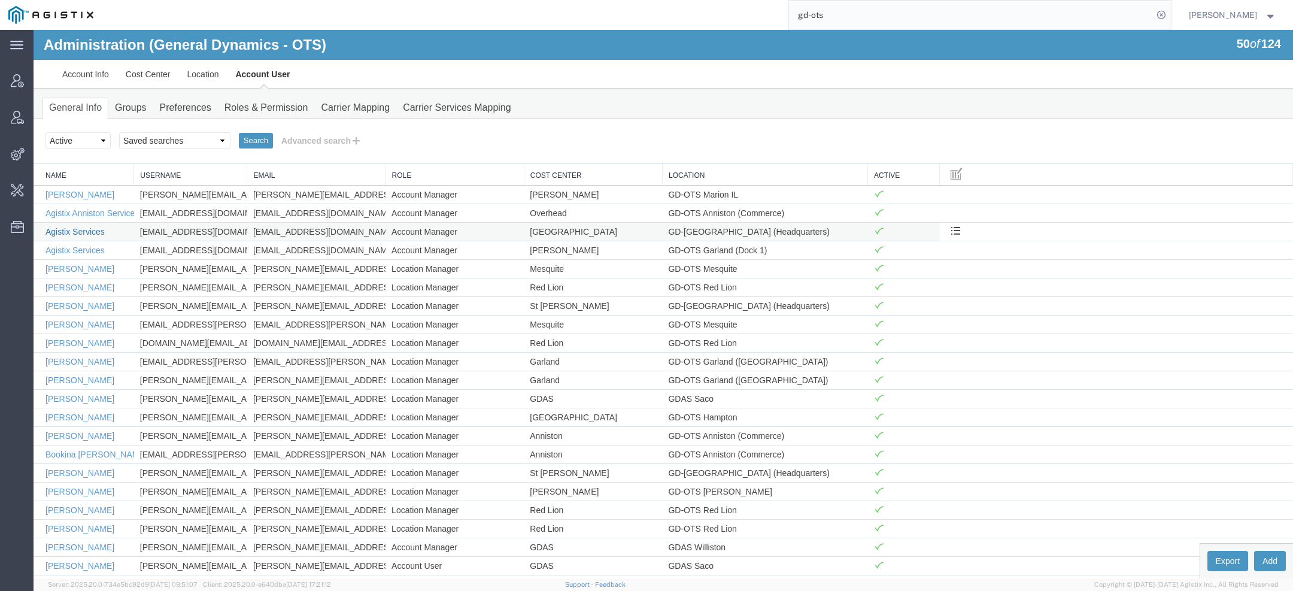
click at [91, 227] on link "Agistix Services" at bounding box center [74, 232] width 59 height 10
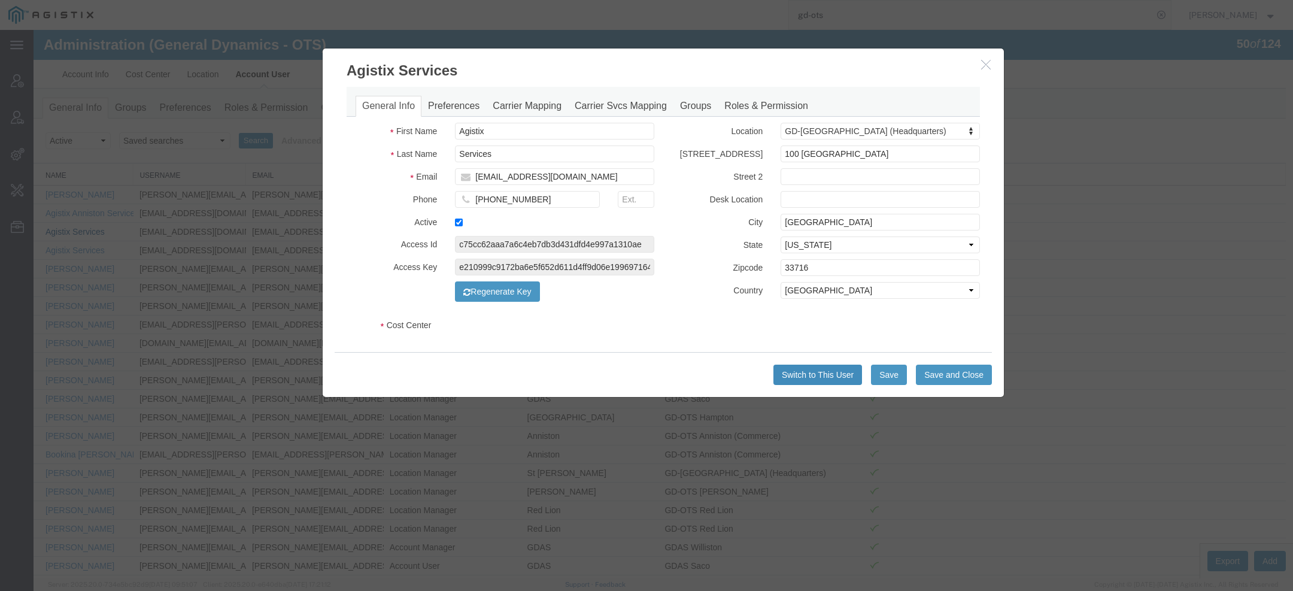
select select "DEPARTMENT"
select select "1764001"
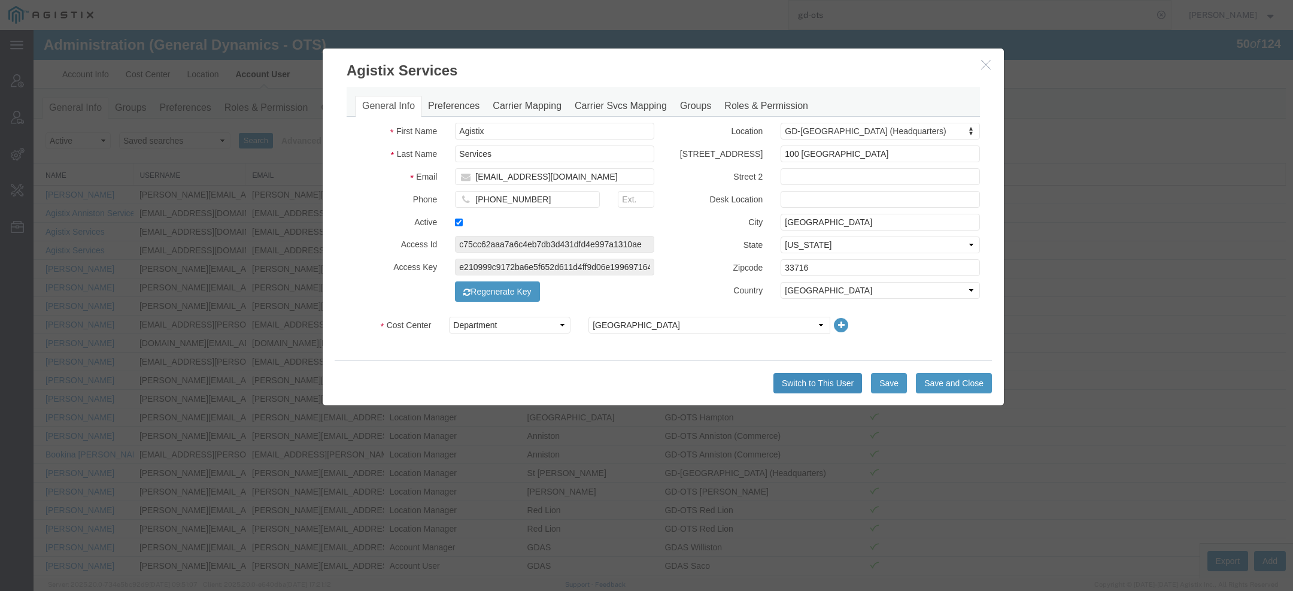
click at [799, 376] on button "Switch to This User" at bounding box center [817, 383] width 89 height 20
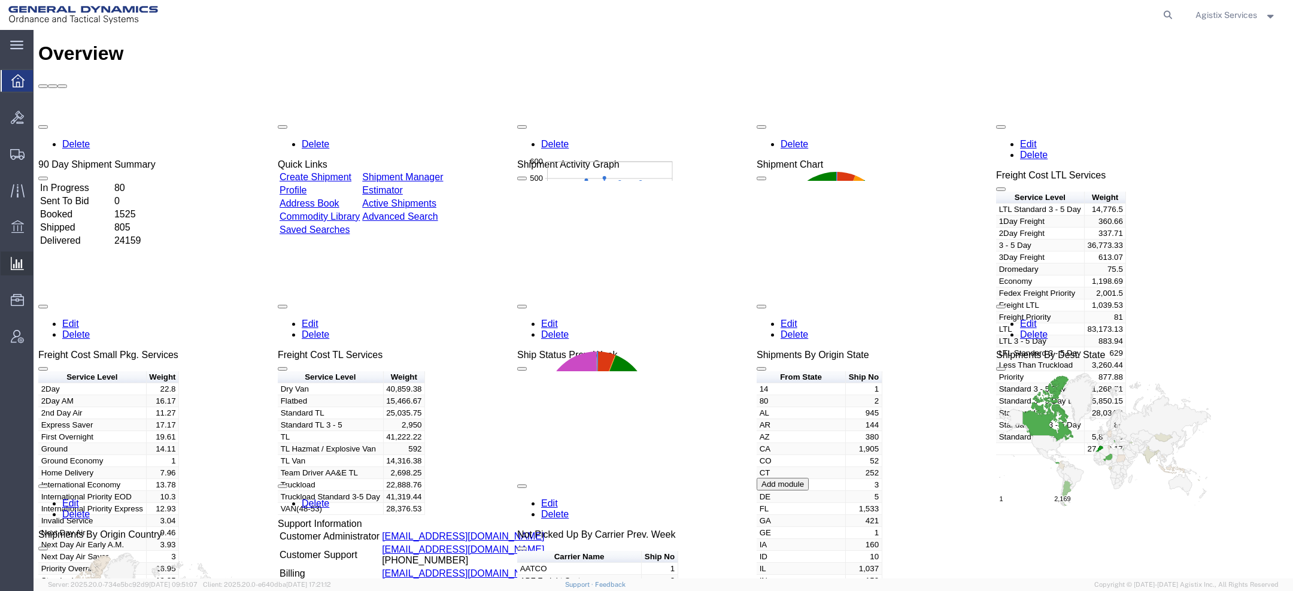
click at [0, 0] on span "Ad Hoc Reports" at bounding box center [0, 0] width 0 height 0
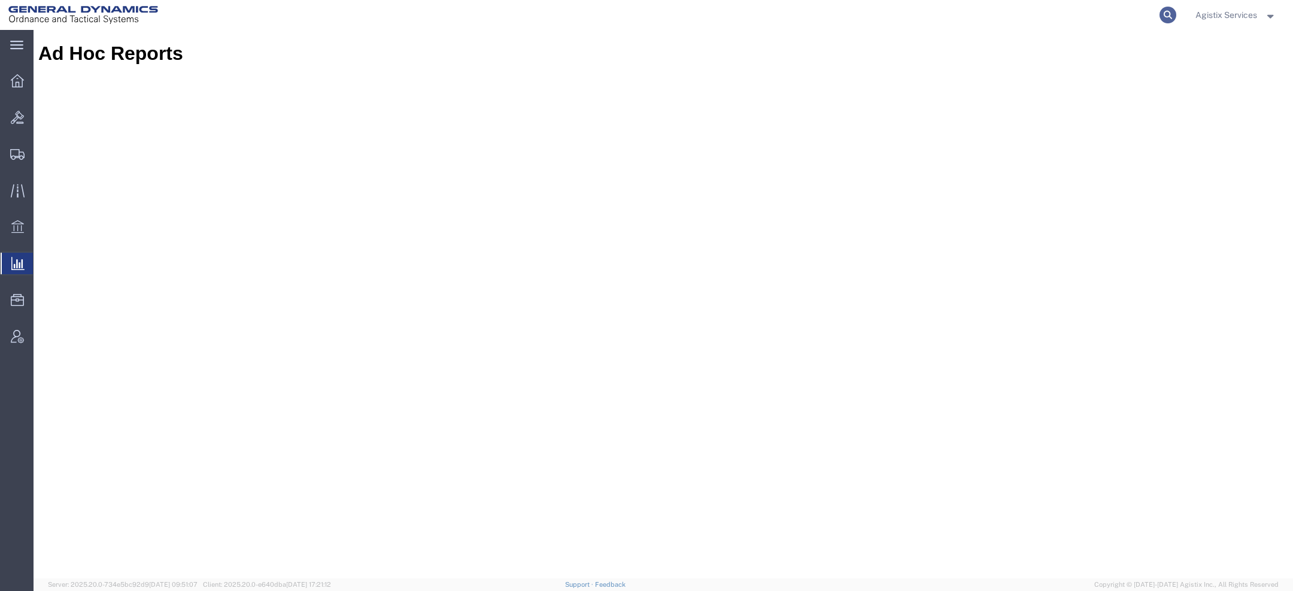
click at [1165, 13] on icon at bounding box center [1167, 15] width 17 height 17
paste input "56626884"
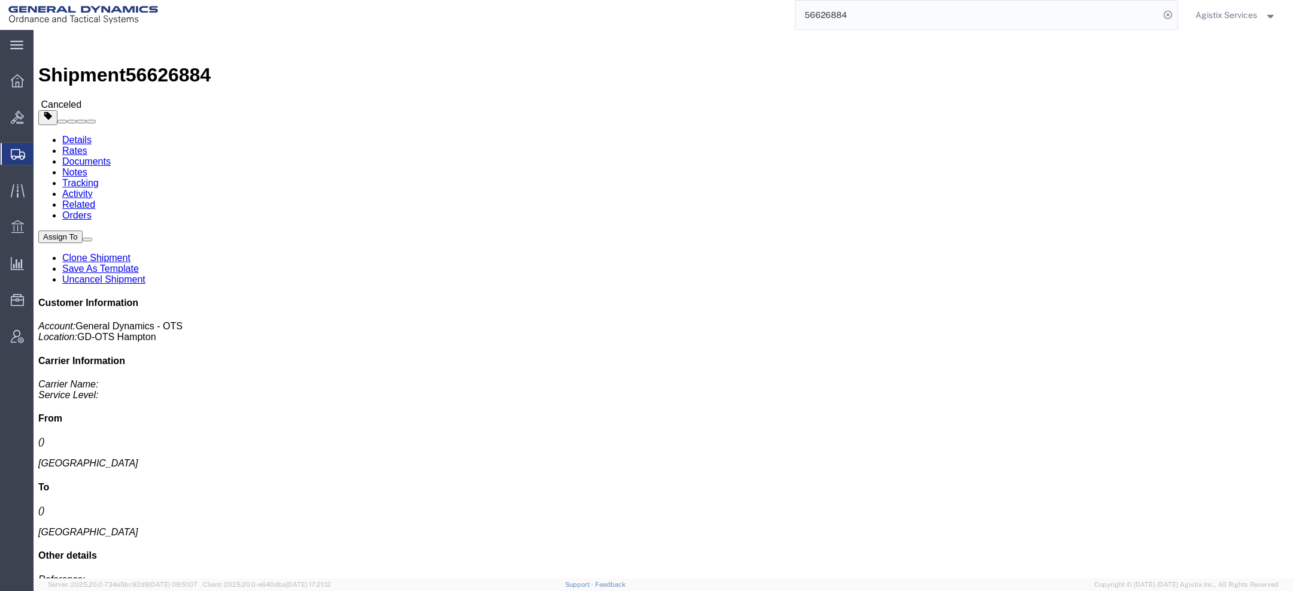
click link "Activity"
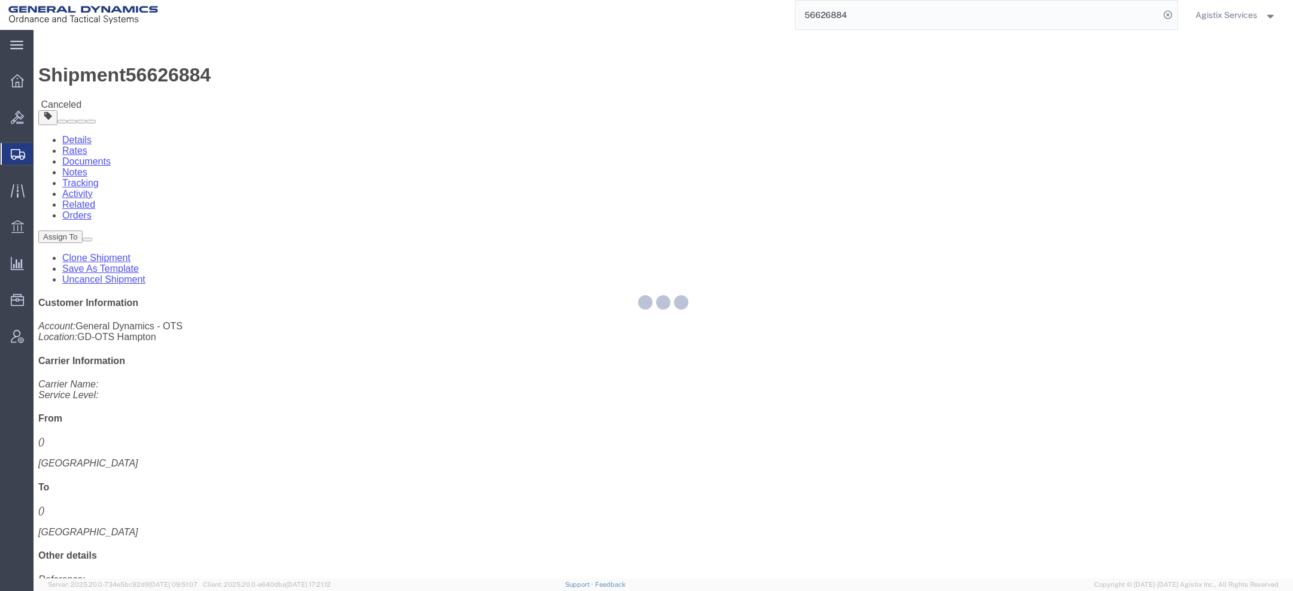
click div
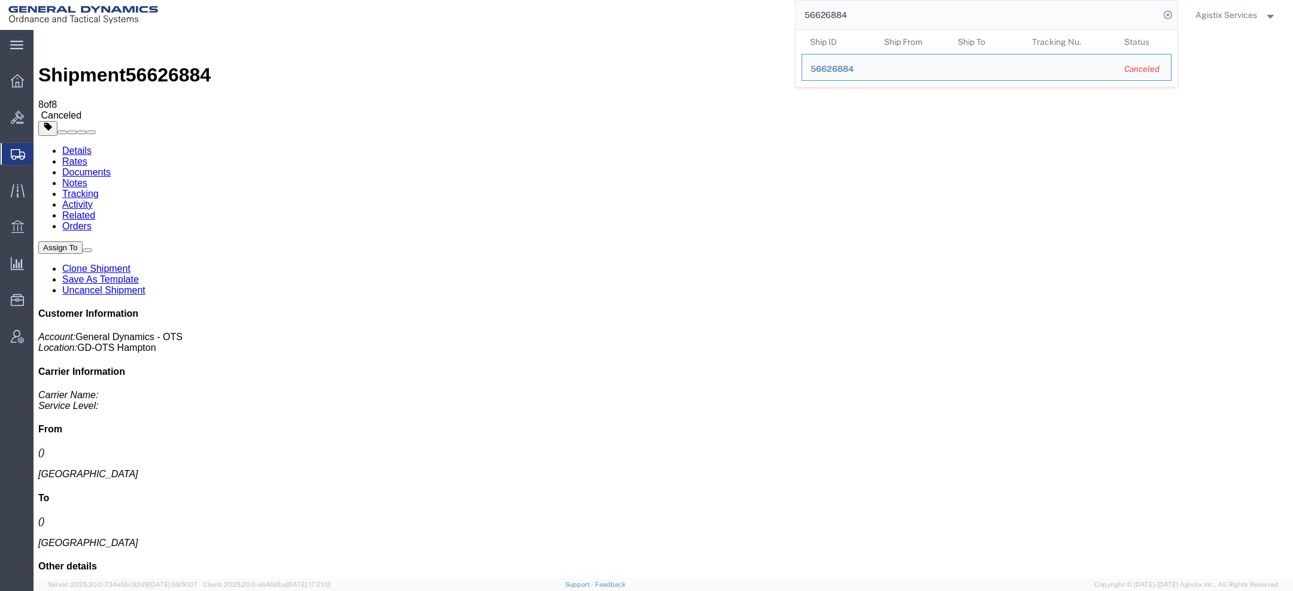
click at [834, 20] on input "56626884" at bounding box center [978, 15] width 364 height 29
click at [833, 20] on input "56626884" at bounding box center [978, 15] width 364 height 29
paste input "96842"
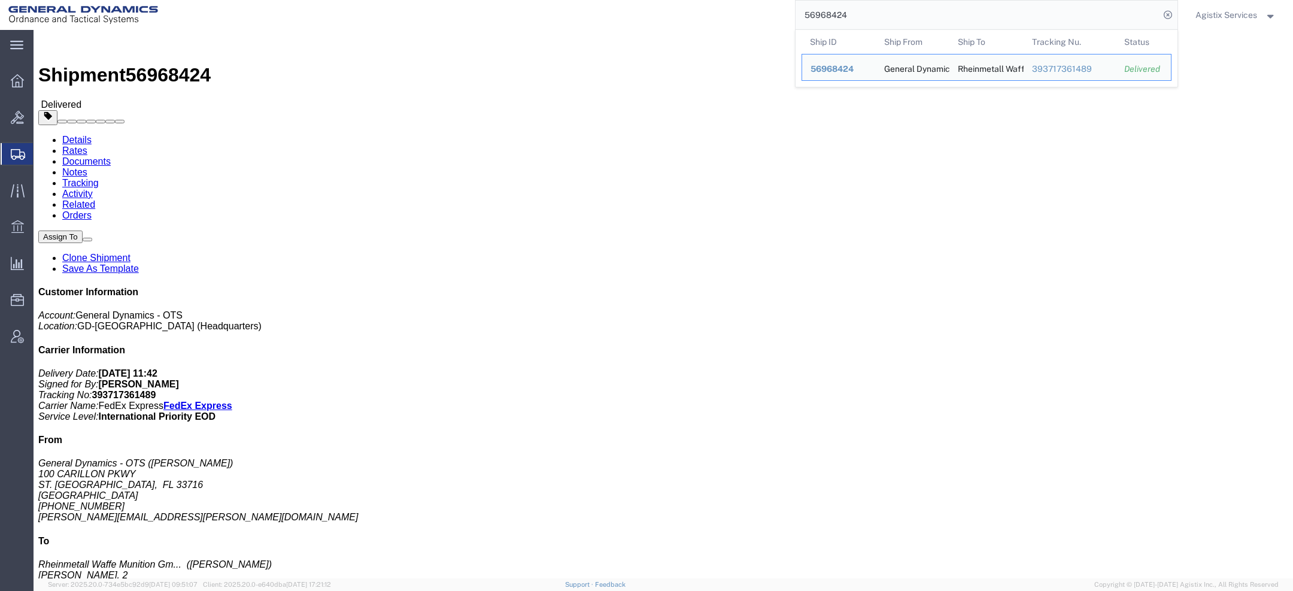
drag, startPoint x: 847, startPoint y: 19, endPoint x: 654, endPoint y: -24, distance: 197.4
click at [654, 0] on html "main_menu Created with Sketch. Collapse Menu Overview Bids Shipments Shipment M…" at bounding box center [646, 295] width 1293 height 591
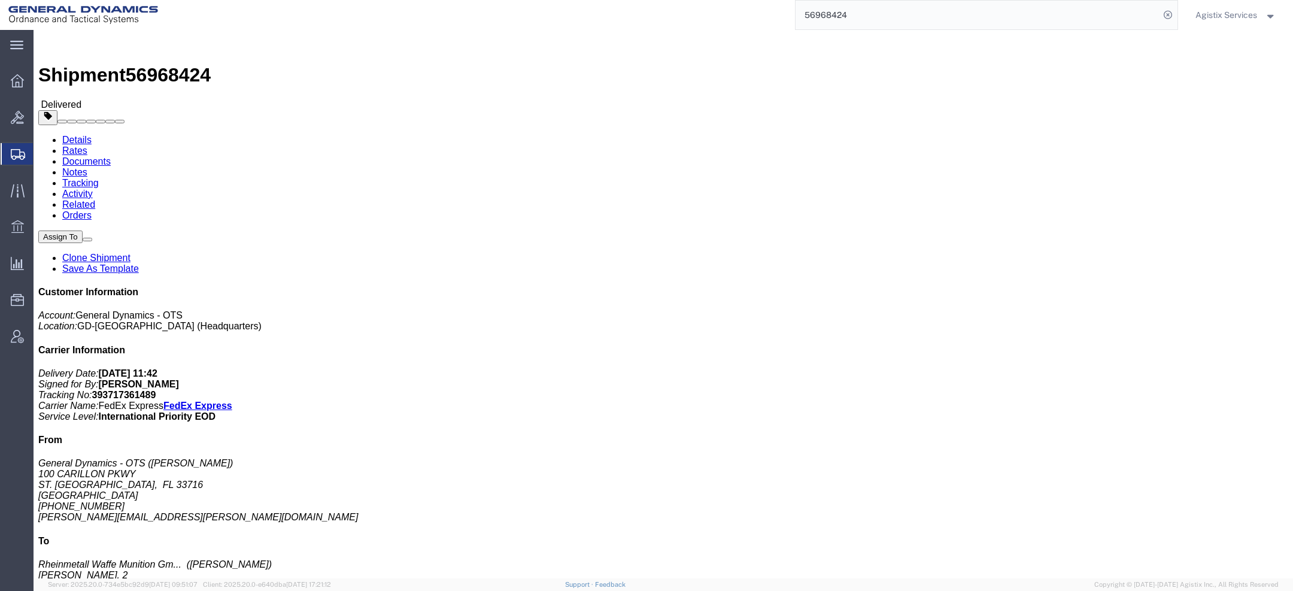
paste input "741589"
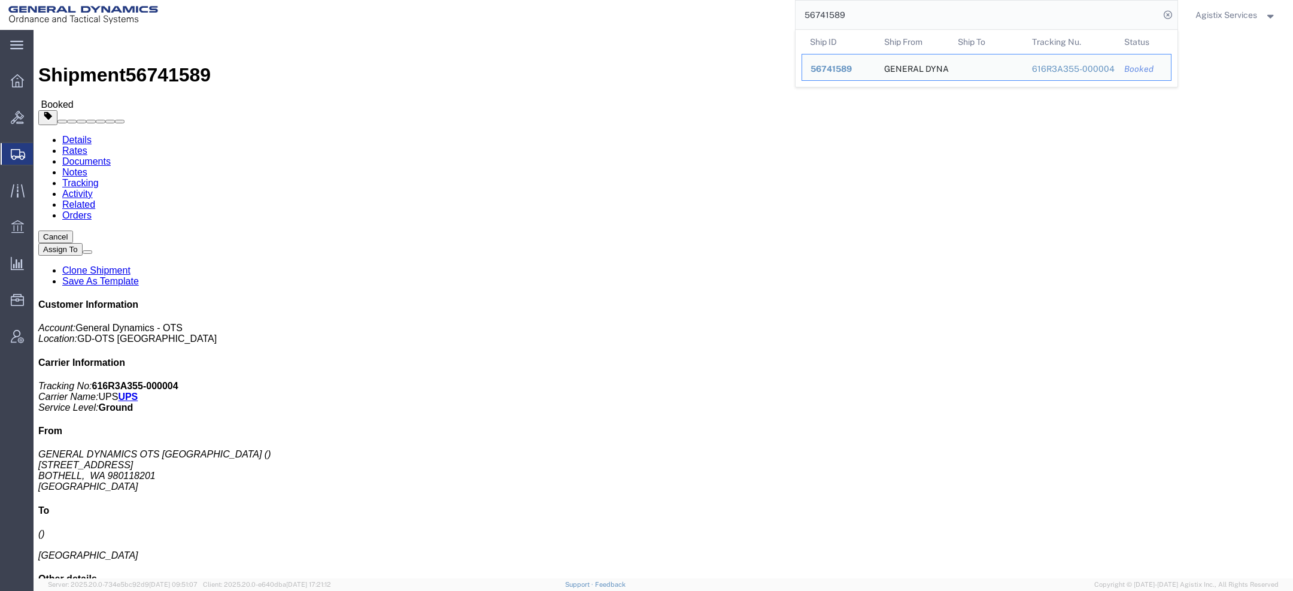
click link "Activity"
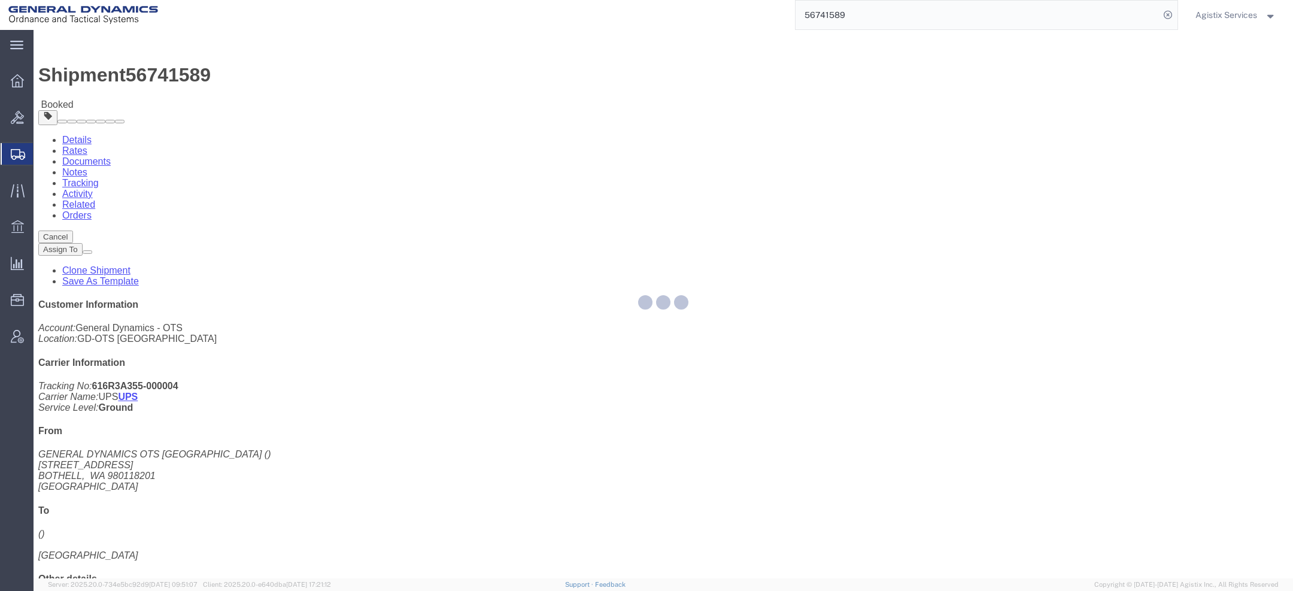
click at [310, 72] on div at bounding box center [663, 304] width 1259 height 548
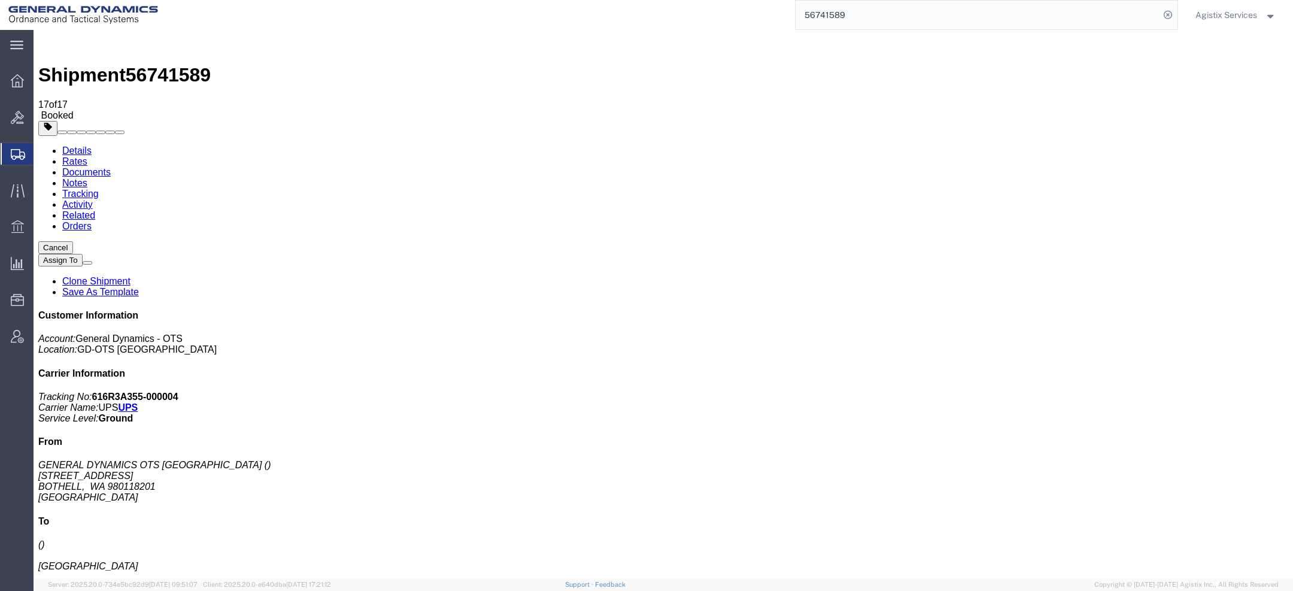
copy td "GD_UniversalUnify_GEDOTS_202536_0002"
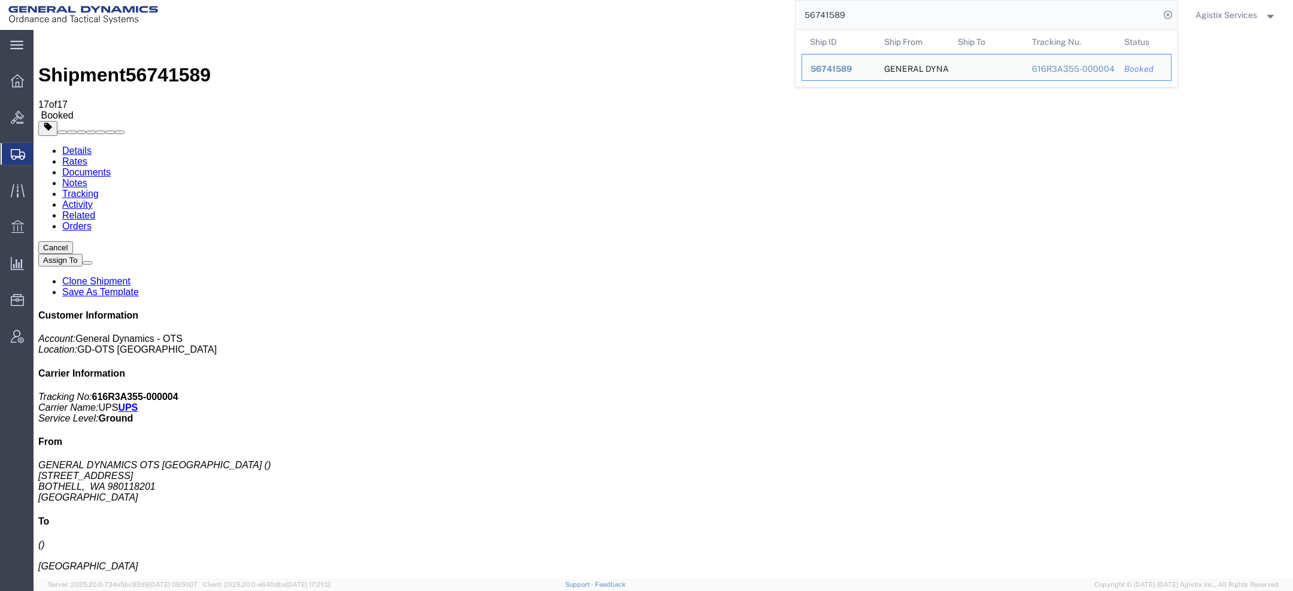
drag, startPoint x: 874, startPoint y: 8, endPoint x: 685, endPoint y: 8, distance: 189.2
click at [687, 8] on div "56741589 Ship ID Ship From Ship To Tracking Nu. Status Ship ID 56741589 Ship Fr…" at bounding box center [672, 15] width 1012 height 30
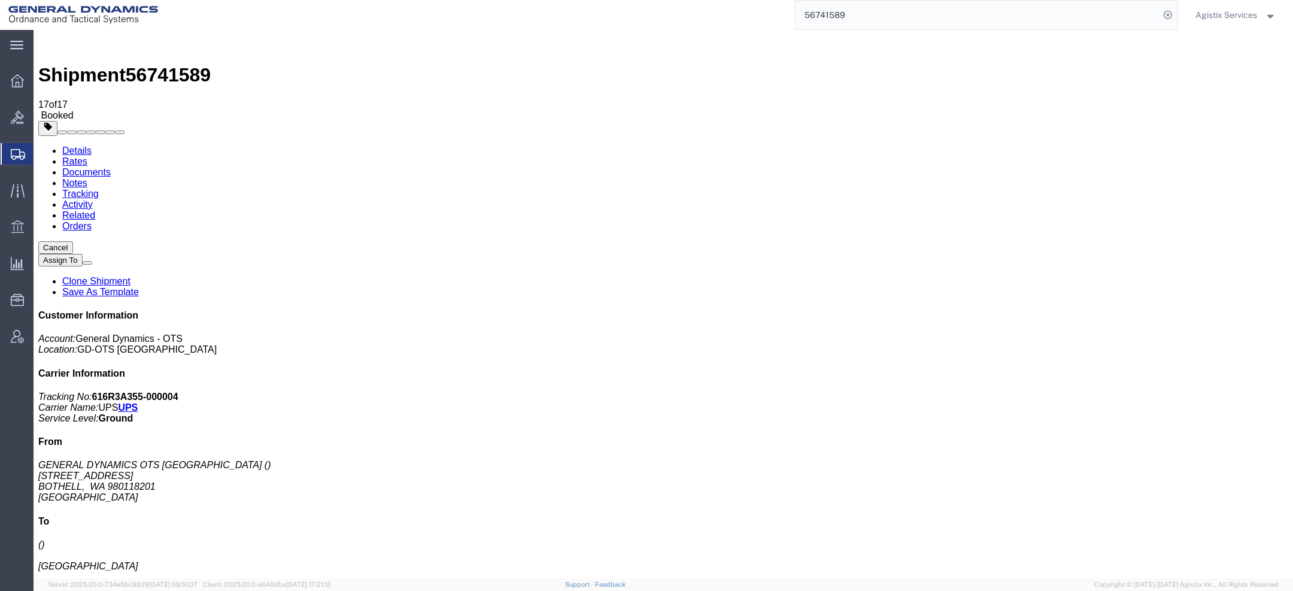
paste input "57099128"
click at [861, 15] on input "5709912856741589" at bounding box center [978, 15] width 364 height 29
click at [860, 15] on input "5709912856741589" at bounding box center [978, 15] width 364 height 29
paste input "search"
type input "57099128"
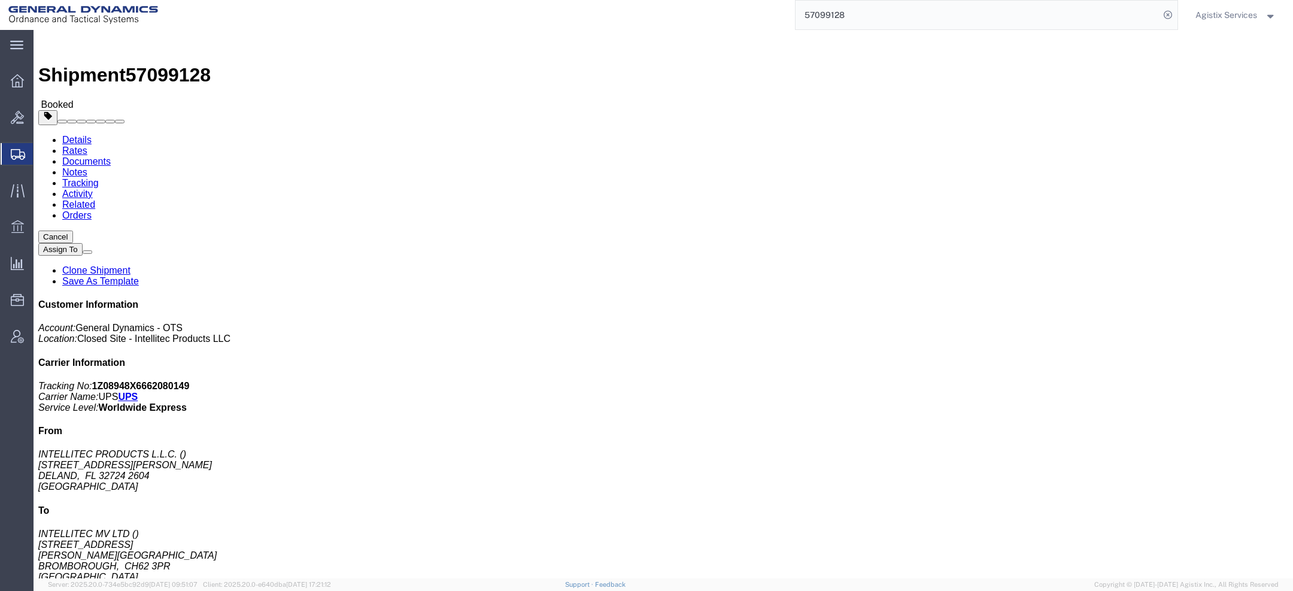
click link "Activity"
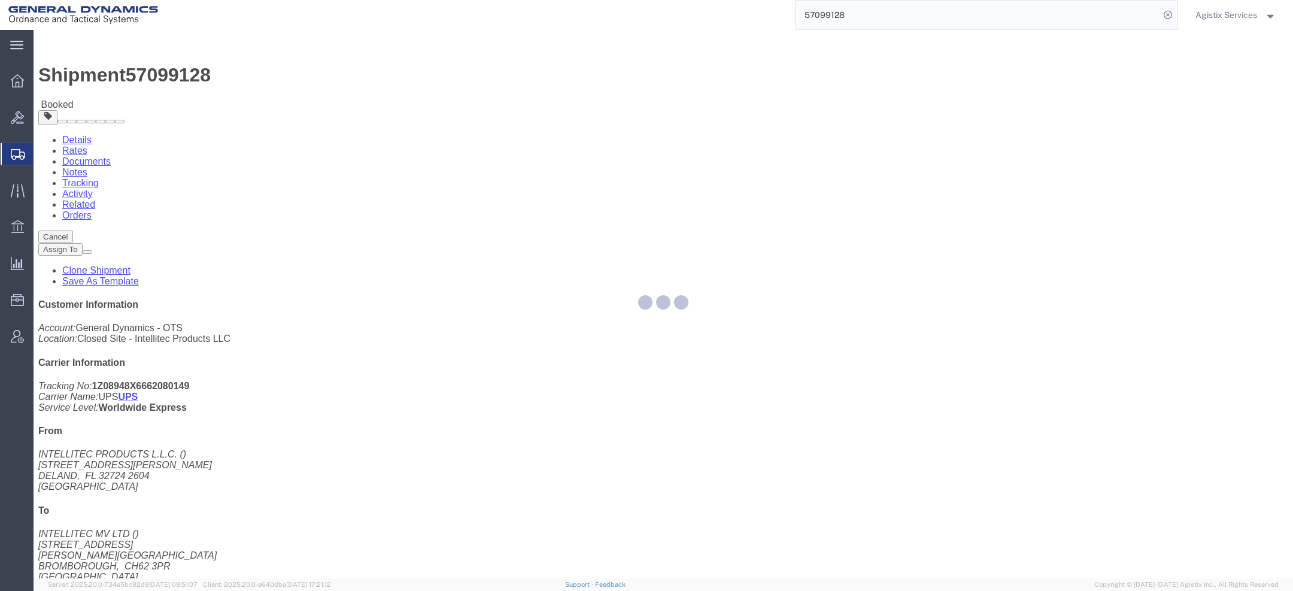
click at [296, 78] on div at bounding box center [663, 304] width 1259 height 548
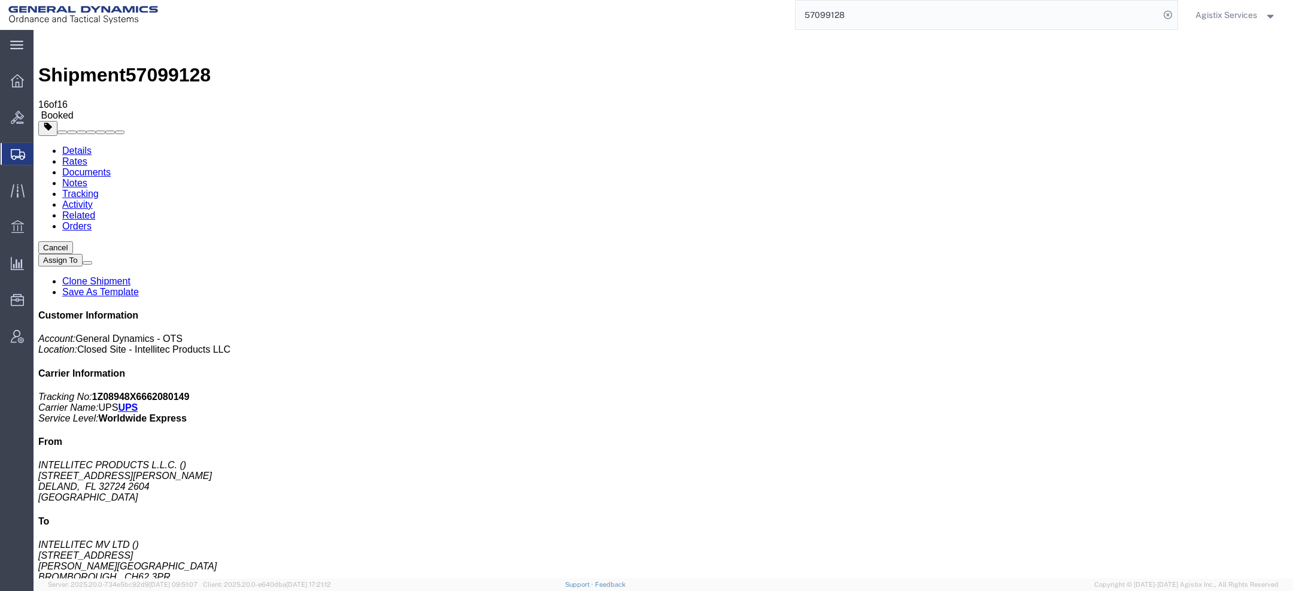
drag, startPoint x: 364, startPoint y: 333, endPoint x: 407, endPoint y: 333, distance: 43.1
copy td "M--6109375"
click at [190, 391] on b "1Z08948X6662080149" at bounding box center [141, 396] width 98 height 10
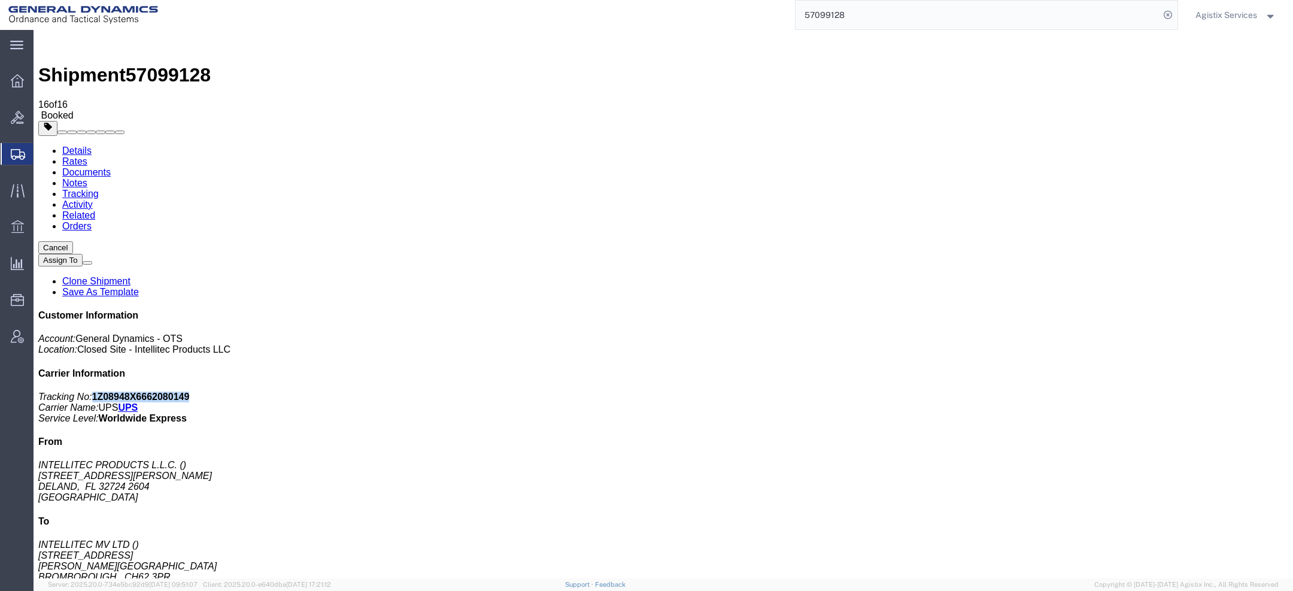
copy b "1Z08948X6662080149"
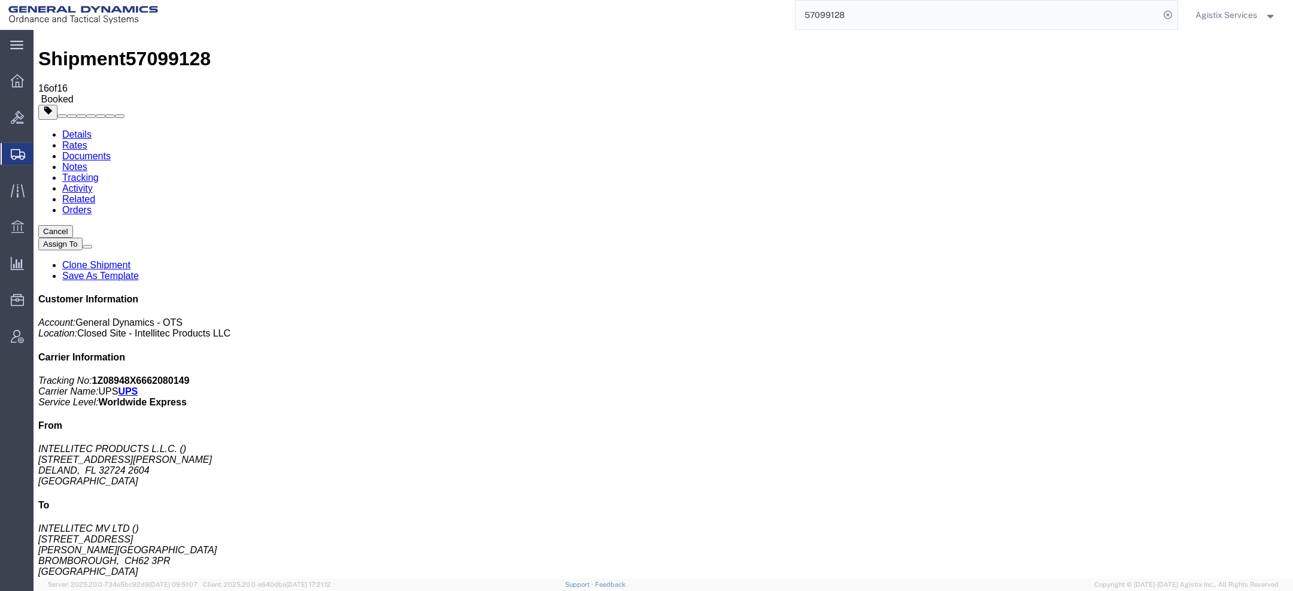
click at [159, 48] on span "57099128" at bounding box center [168, 59] width 85 height 22
copy span "57099128"
click at [78, 129] on link "Details" at bounding box center [76, 134] width 29 height 10
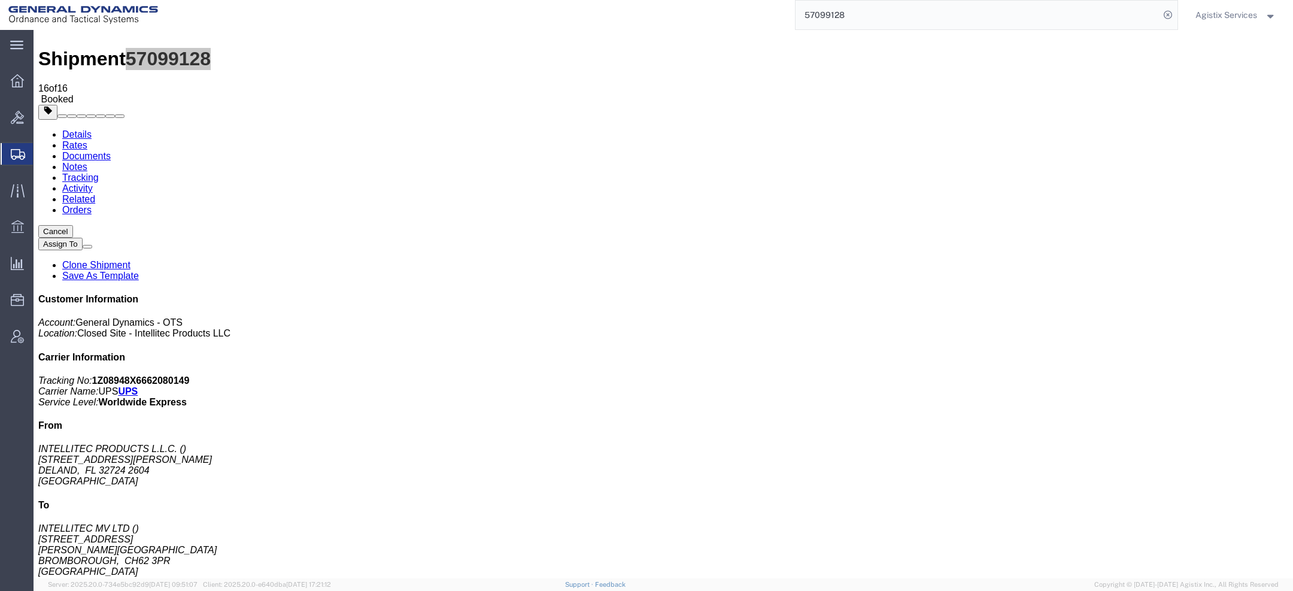
click at [1197, 17] on span "Agistix Services" at bounding box center [1226, 14] width 62 height 13
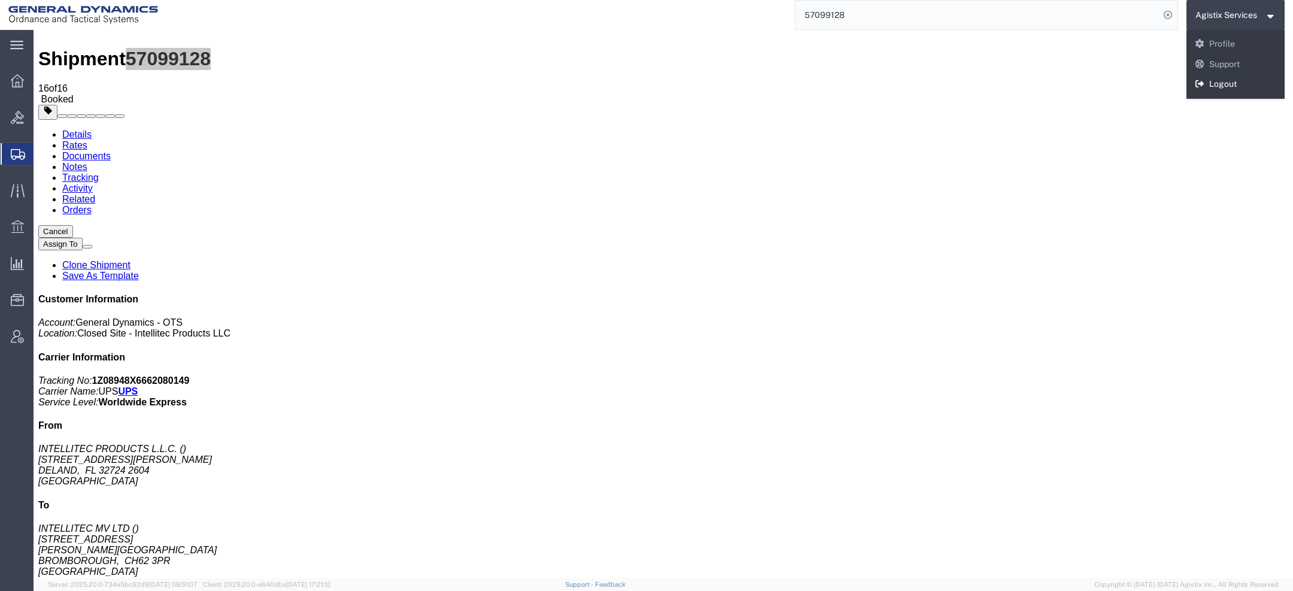
click at [1246, 91] on link "Logout" at bounding box center [1235, 84] width 99 height 20
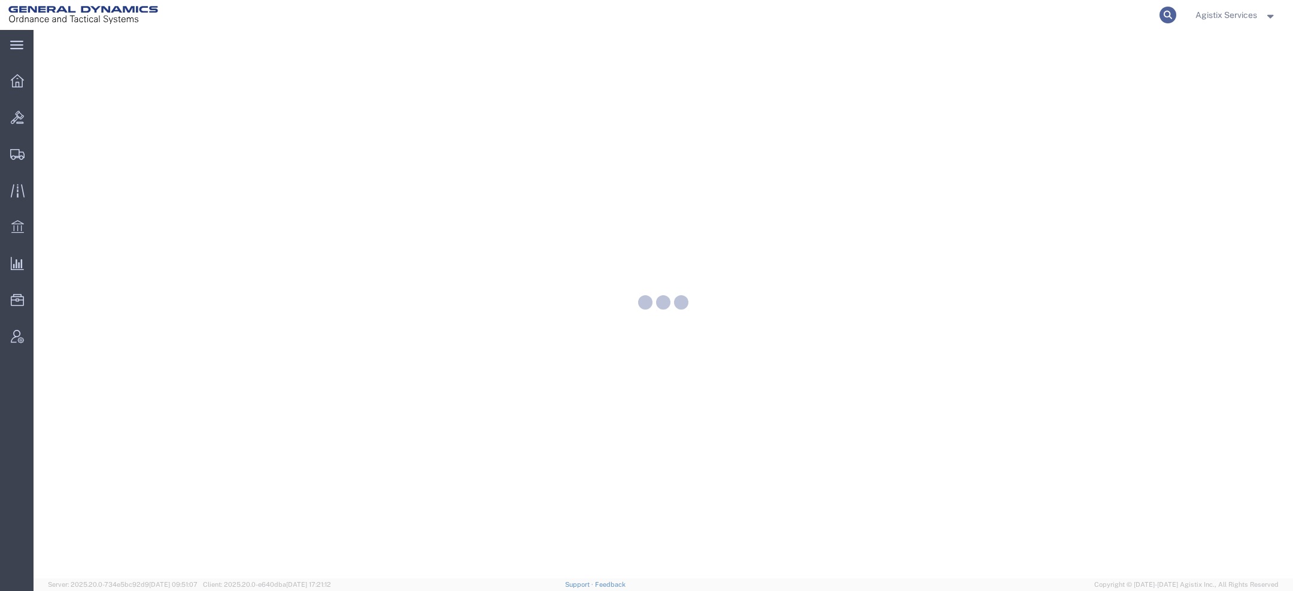
click at [1167, 11] on icon at bounding box center [1167, 15] width 17 height 17
paste input "57063184"
type input "57063184"
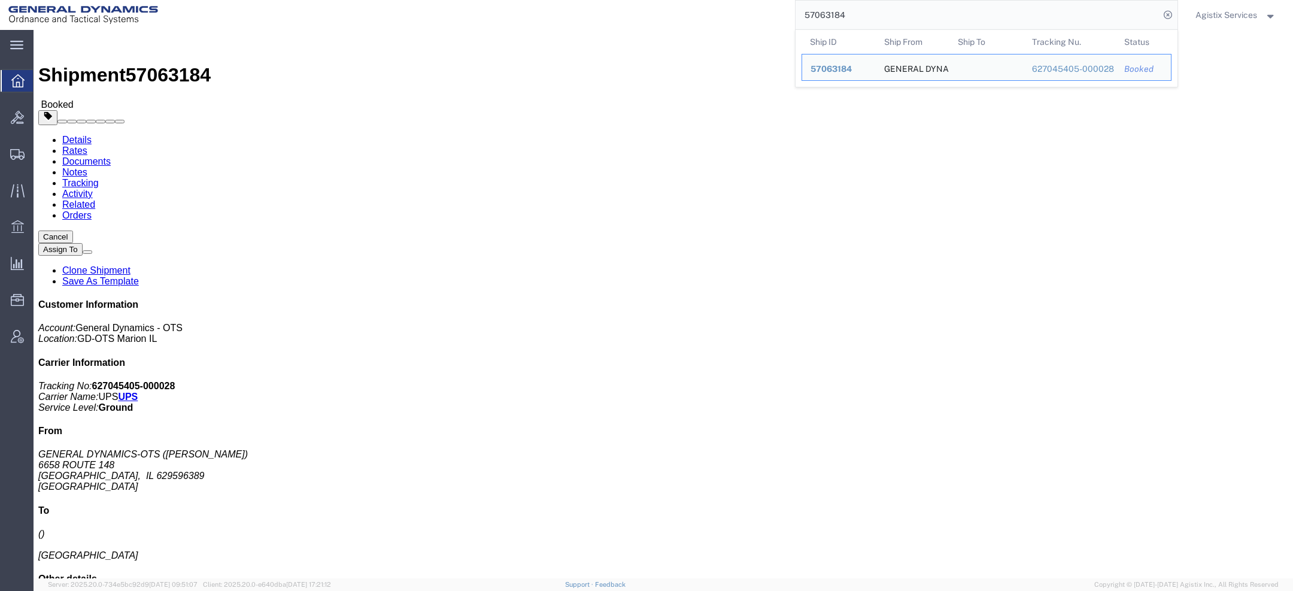
click link "Activity"
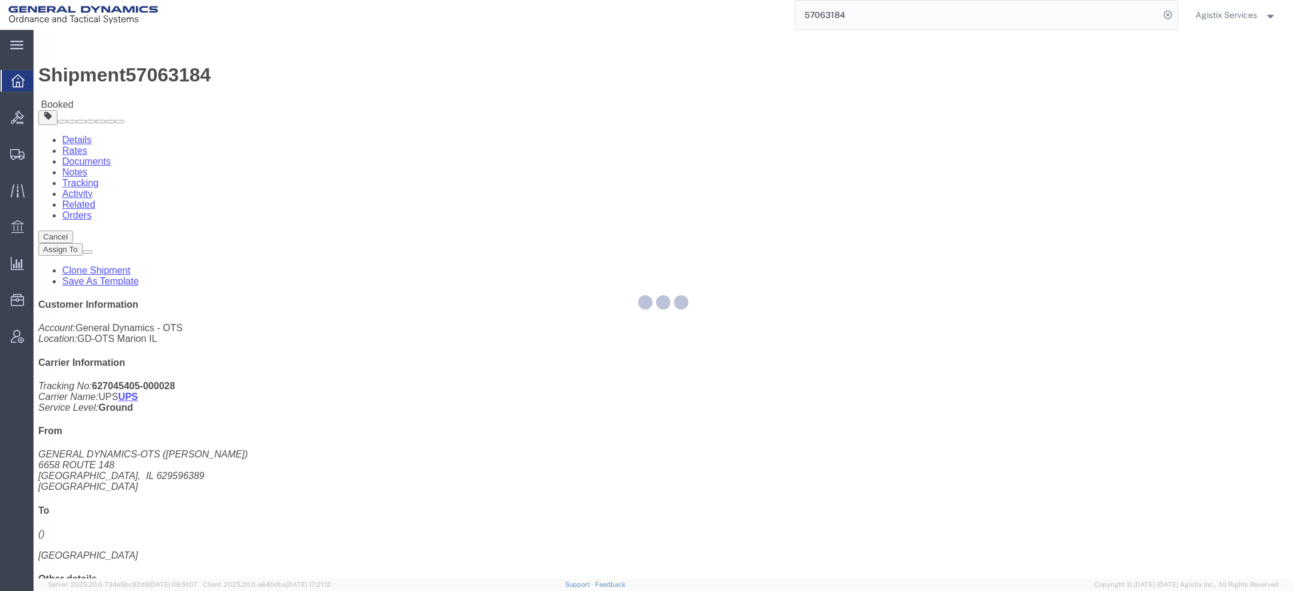
click div
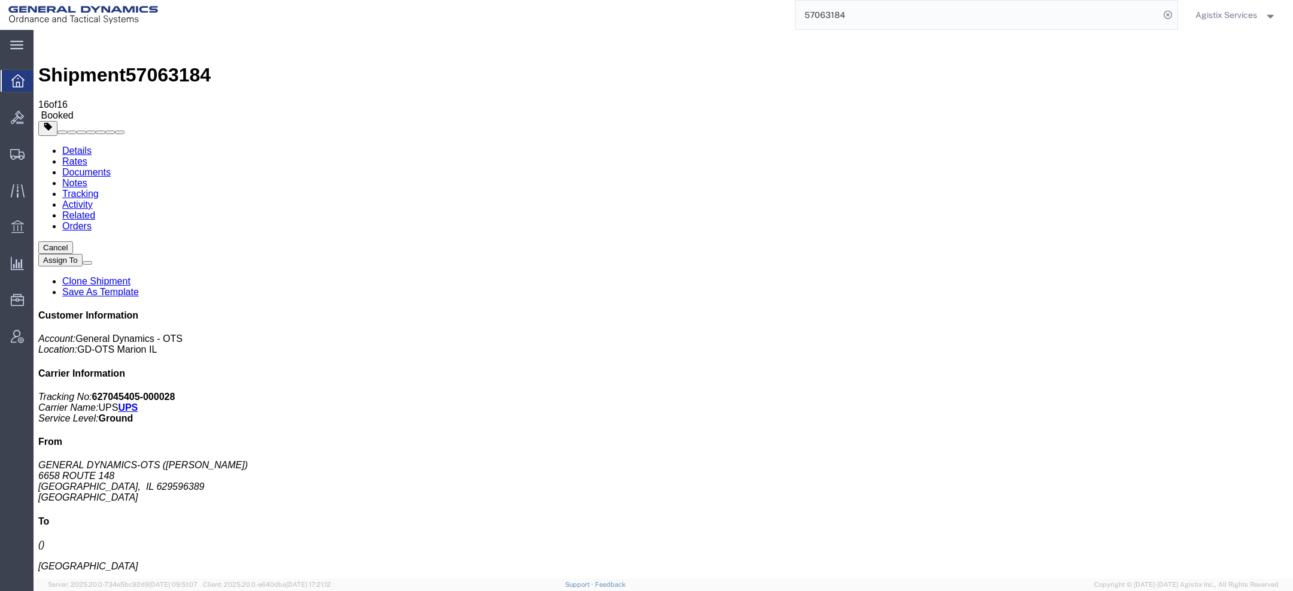
click at [175, 391] on b "627045405-000028" at bounding box center [133, 396] width 83 height 10
copy b "627045405"
click at [175, 391] on b "627045405-000028" at bounding box center [133, 396] width 83 height 10
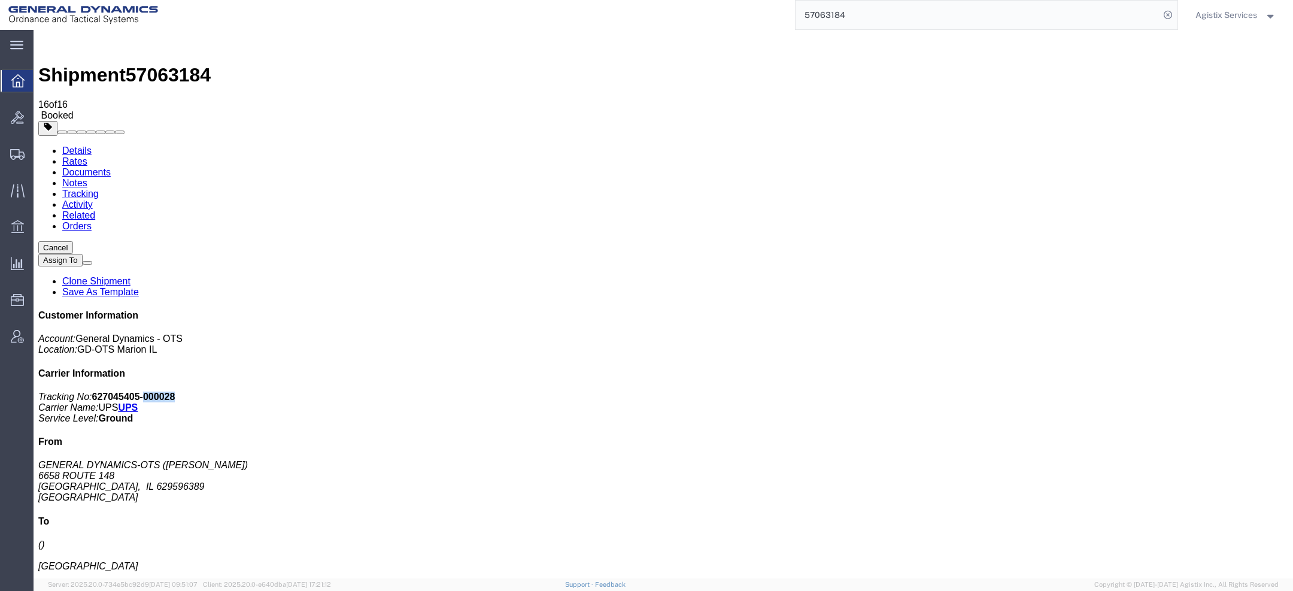
copy b "000028"
copy td "GEDOTS_20251007_WIP_Export_0004"
drag, startPoint x: 1119, startPoint y: 182, endPoint x: 1223, endPoint y: 180, distance: 104.2
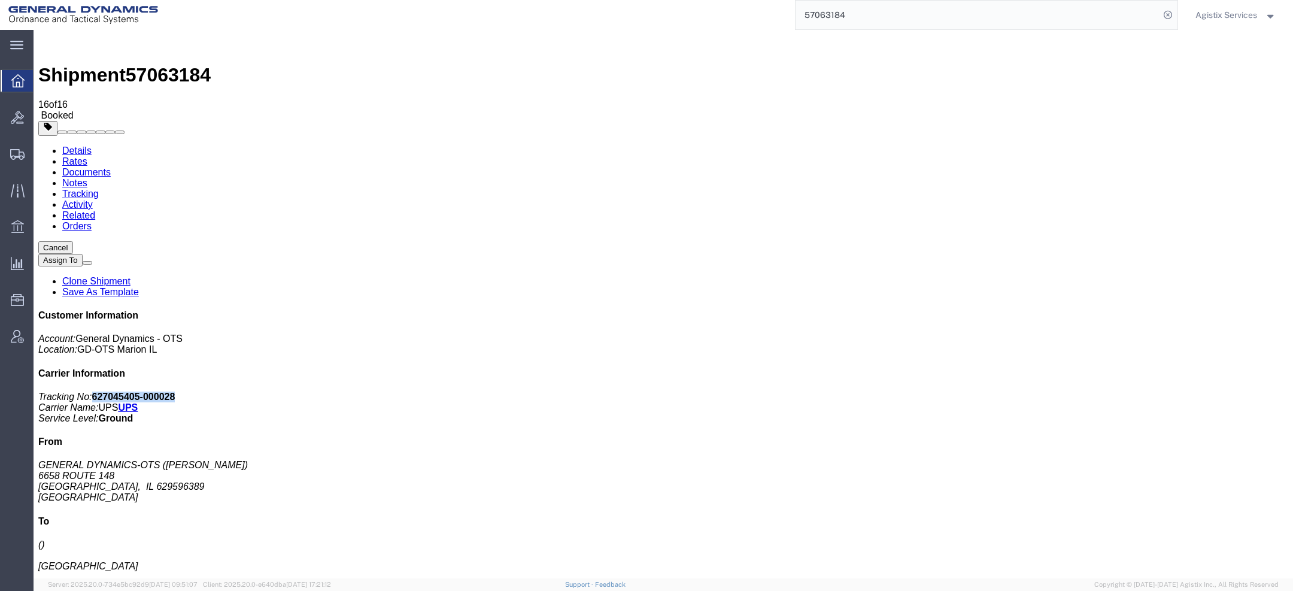
click at [1221, 391] on p "Tracking No: 627045405-000028 Carrier Name: UPS UPS Service Level: Ground" at bounding box center [663, 407] width 1250 height 32
copy b "627045405-000028"
click at [178, 64] on span "57063184" at bounding box center [168, 75] width 85 height 22
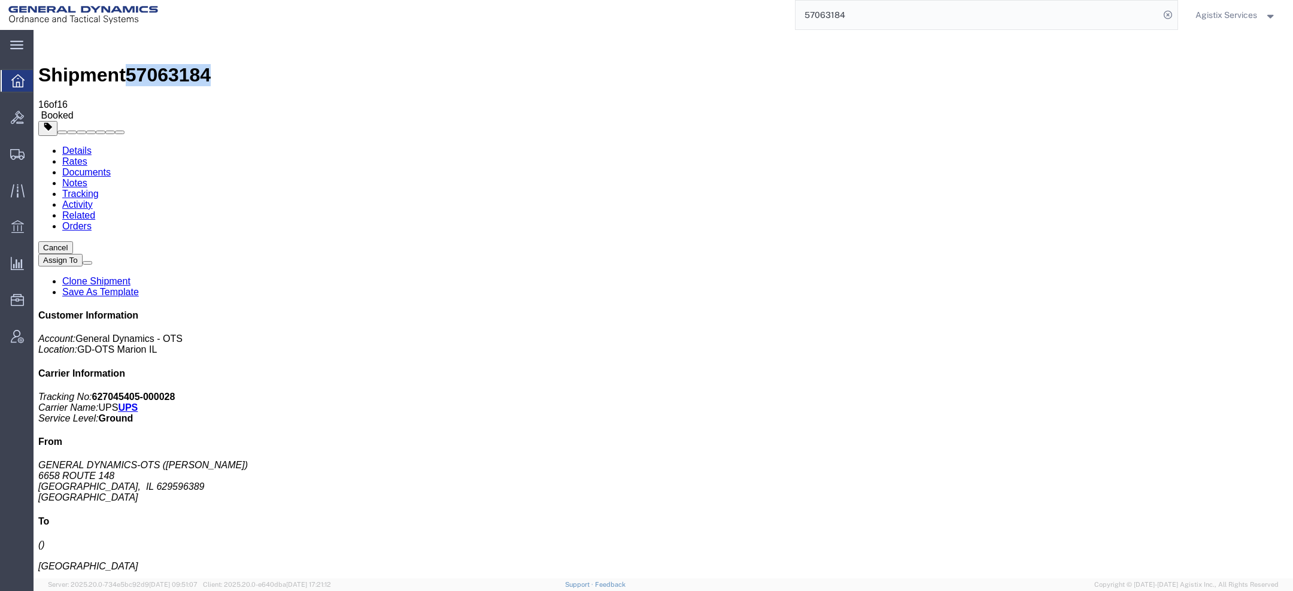
copy span "57063184"
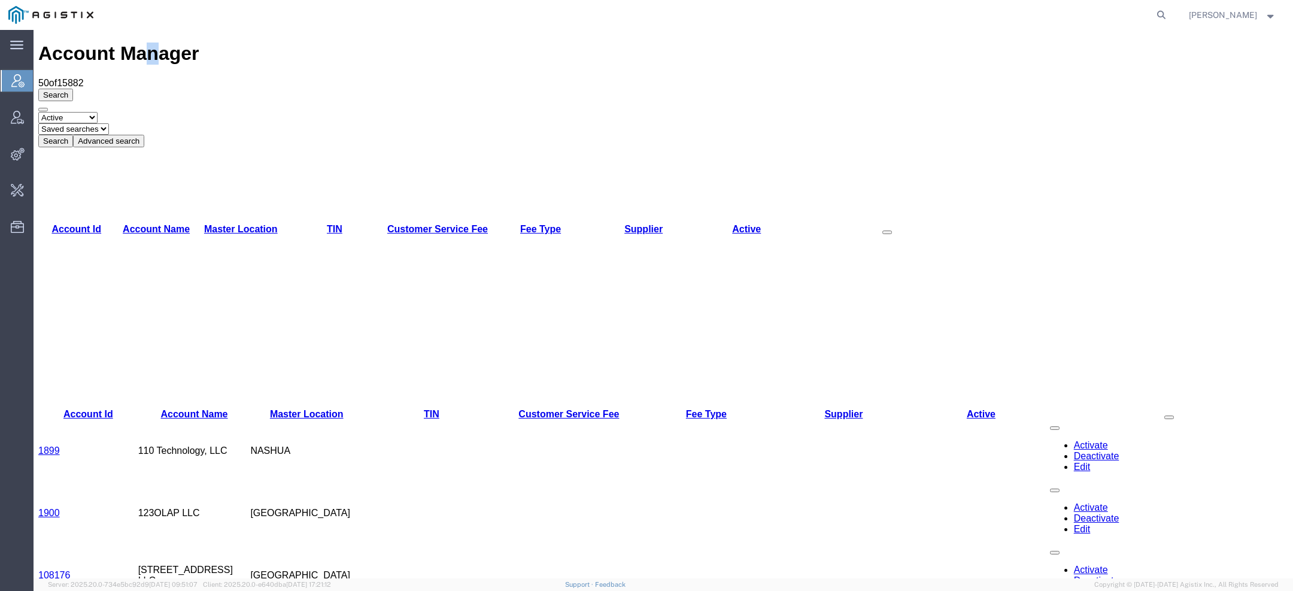
click at [129, 42] on h1 "Account Manager" at bounding box center [663, 53] width 1250 height 22
copy h1 "n"
click at [1158, 11] on icon at bounding box center [1161, 15] width 17 height 17
paste input "n"
type input "amentum"
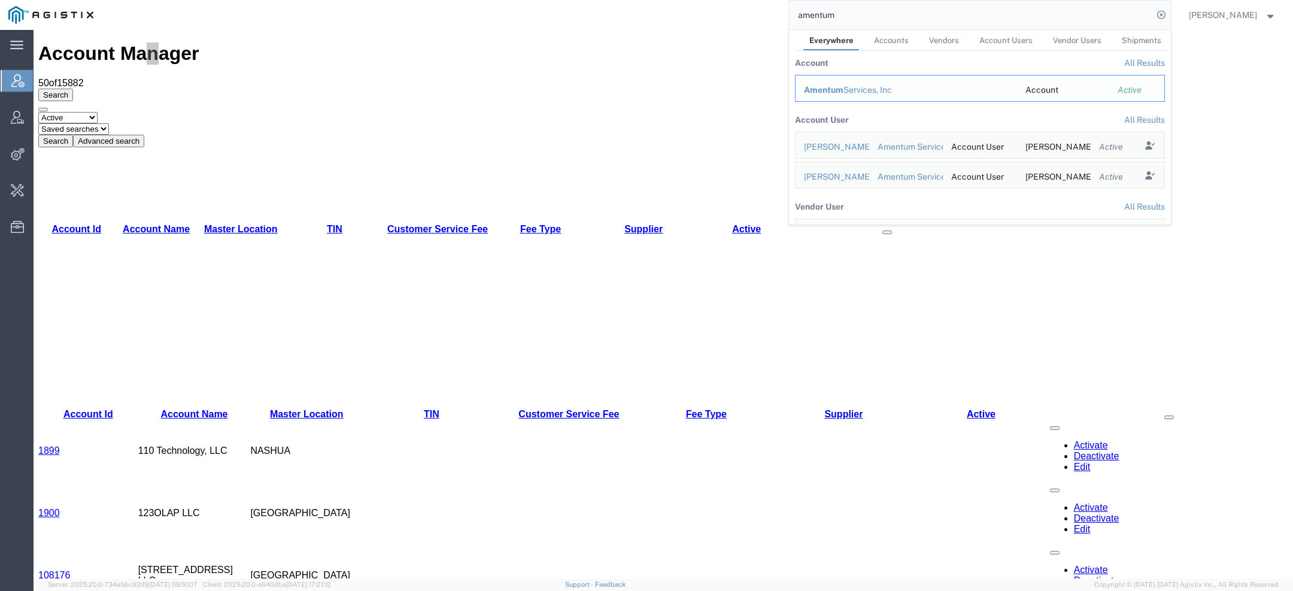
click at [826, 90] on span "Amentum" at bounding box center [824, 90] width 40 height 10
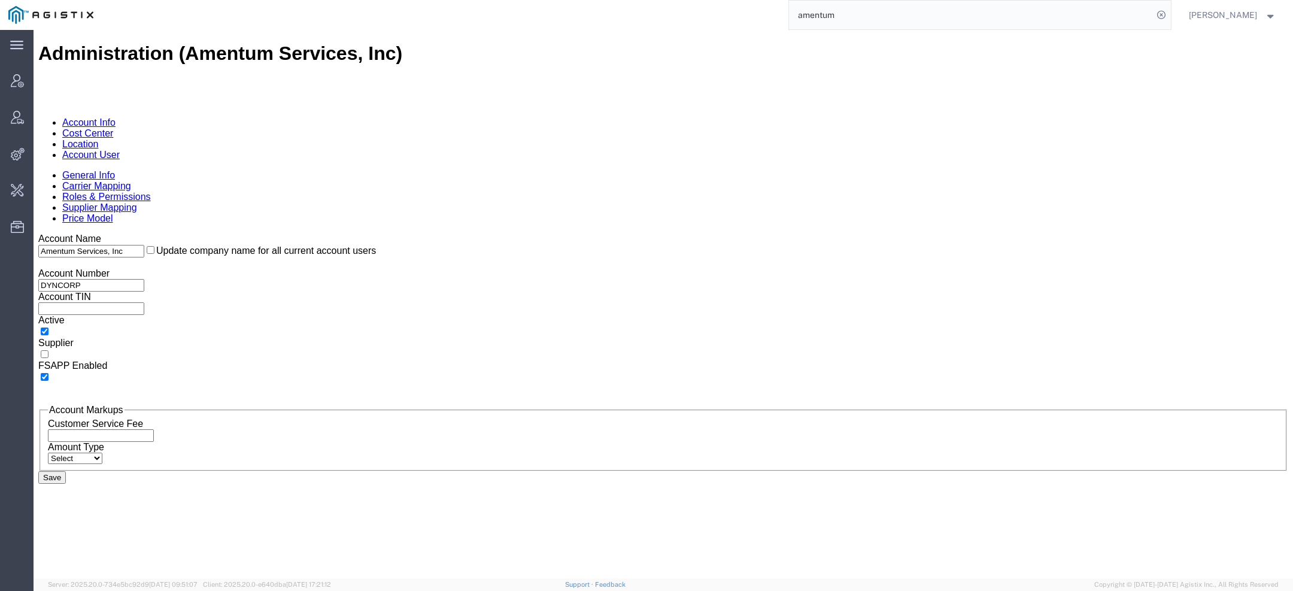
click at [113, 128] on link "Cost Center" at bounding box center [87, 133] width 51 height 10
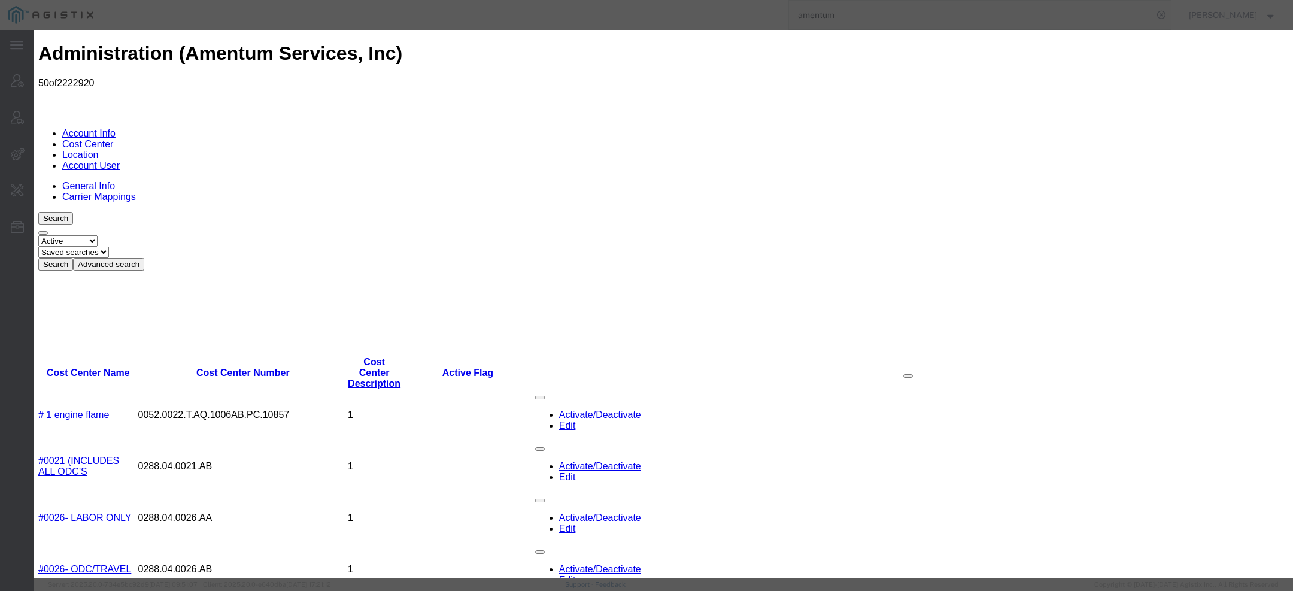
select select "ORDER_NUMBER"
paste input "Recruitment Expense"
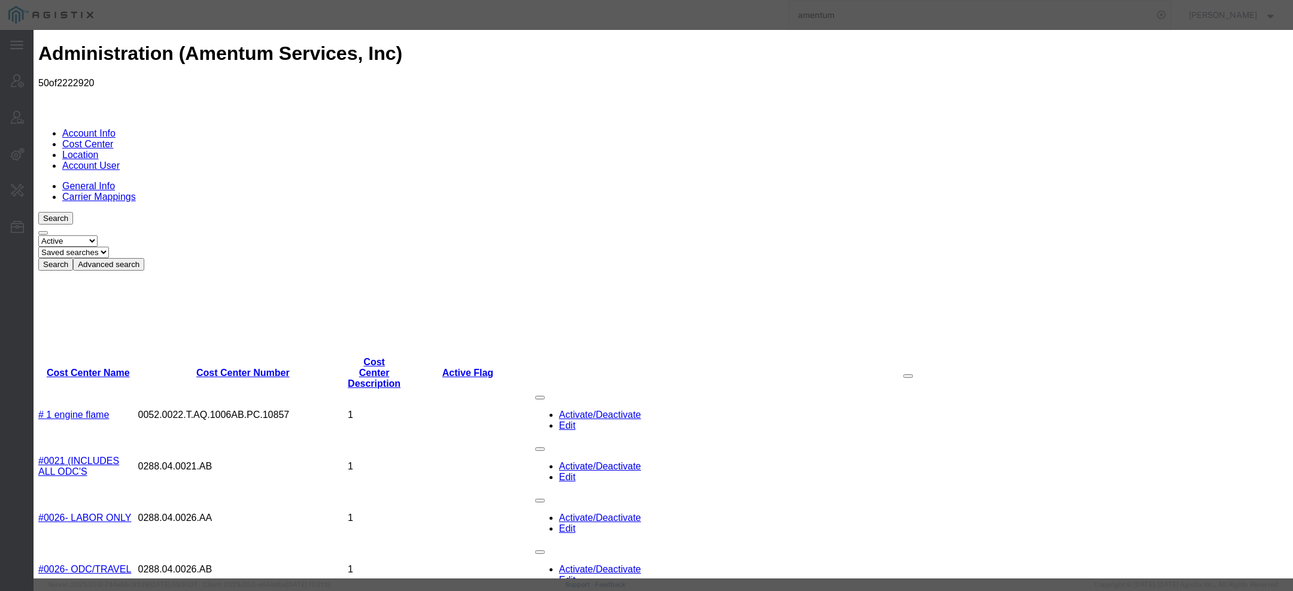
type input "Recruitment Expense"
paste input "[PHONE_NUMBER]"
type input "[PHONE_NUMBER]"
